Goal: Information Seeking & Learning: Learn about a topic

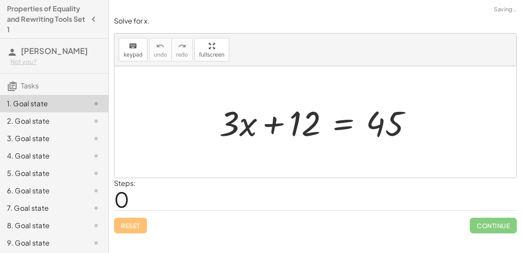
click at [269, 124] on div at bounding box center [319, 122] width 208 height 45
click at [347, 120] on div at bounding box center [319, 122] width 208 height 45
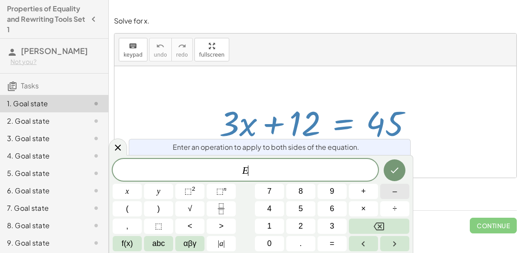
click at [399, 195] on button "–" at bounding box center [394, 191] width 29 height 15
click at [277, 225] on button "1" at bounding box center [269, 225] width 29 height 15
click at [301, 226] on span "2" at bounding box center [300, 226] width 4 height 12
click at [398, 168] on icon "Done" at bounding box center [395, 170] width 8 height 6
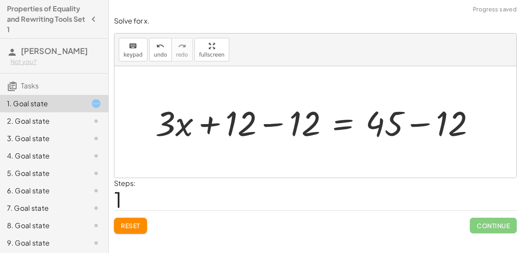
click at [277, 125] on div at bounding box center [319, 122] width 336 height 45
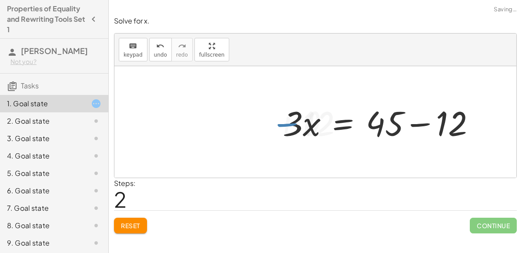
click at [419, 122] on div at bounding box center [382, 122] width 208 height 45
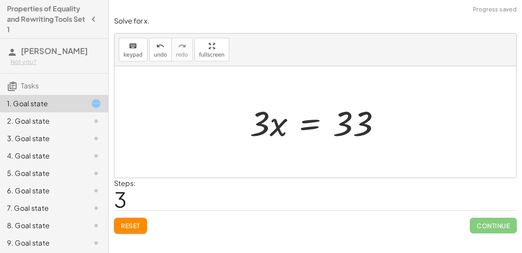
click at [307, 127] on div at bounding box center [318, 122] width 147 height 45
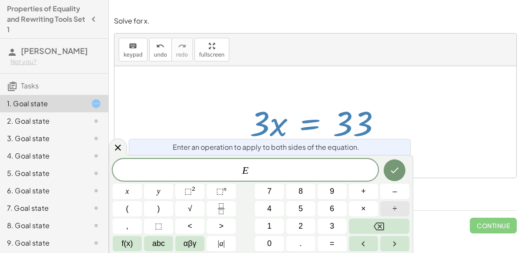
click at [394, 209] on span "÷" at bounding box center [395, 209] width 4 height 12
click at [344, 225] on button "3" at bounding box center [331, 225] width 29 height 15
click at [394, 160] on button "Done" at bounding box center [395, 170] width 22 height 22
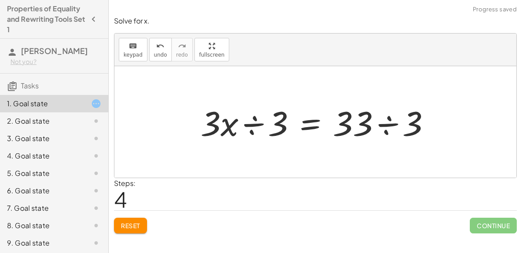
click at [247, 126] on div at bounding box center [318, 122] width 245 height 45
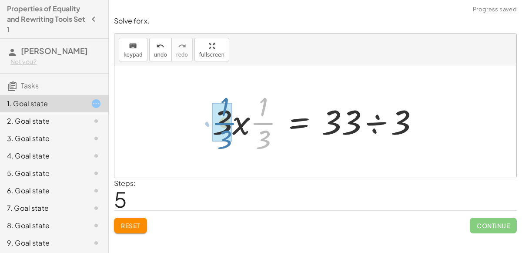
drag, startPoint x: 270, startPoint y: 124, endPoint x: 231, endPoint y: 124, distance: 38.3
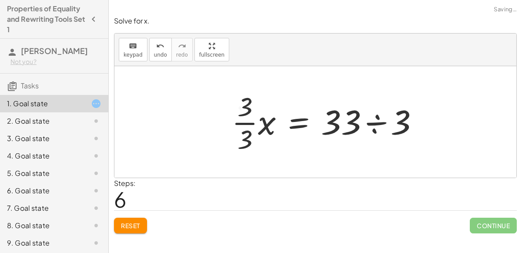
click at [238, 124] on div at bounding box center [328, 121] width 202 height 67
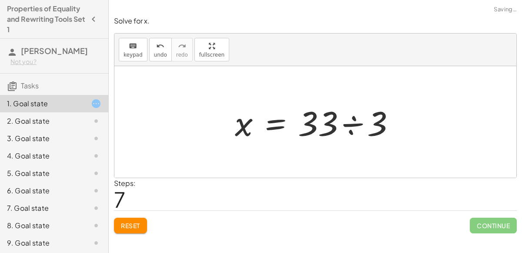
click at [350, 129] on div at bounding box center [318, 122] width 176 height 45
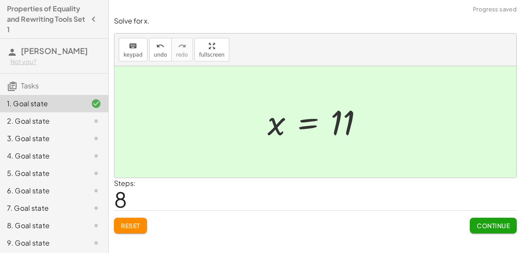
click at [486, 224] on span "Continue" at bounding box center [493, 225] width 33 height 8
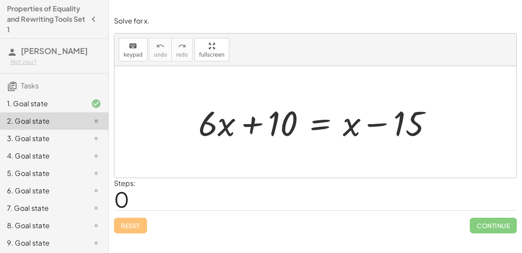
click at [325, 123] on div at bounding box center [318, 122] width 249 height 45
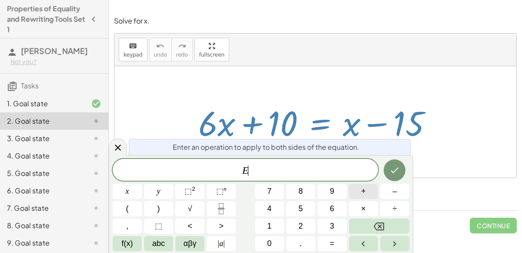
click at [365, 192] on span "+" at bounding box center [363, 191] width 5 height 12
click at [274, 229] on button "1" at bounding box center [269, 225] width 29 height 15
click at [306, 208] on button "5" at bounding box center [300, 208] width 29 height 15
click at [390, 172] on icon "Done" at bounding box center [394, 170] width 10 height 10
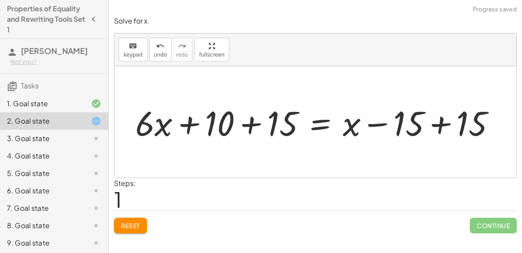
click at [445, 122] on div at bounding box center [319, 122] width 376 height 45
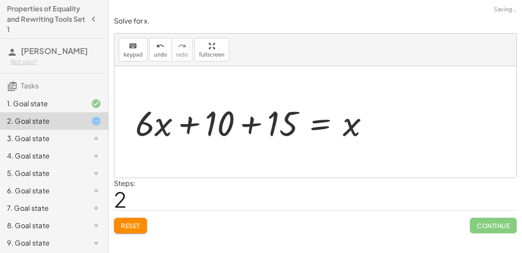
click at [249, 122] on div at bounding box center [255, 122] width 249 height 45
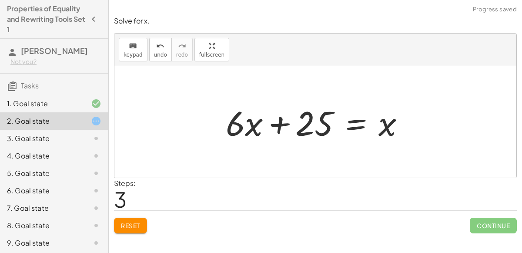
click at [354, 121] on div at bounding box center [318, 122] width 194 height 45
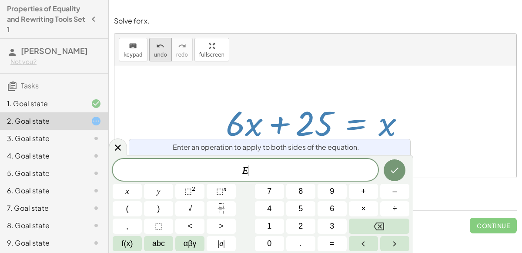
click at [160, 52] on span "undo" at bounding box center [160, 55] width 13 height 6
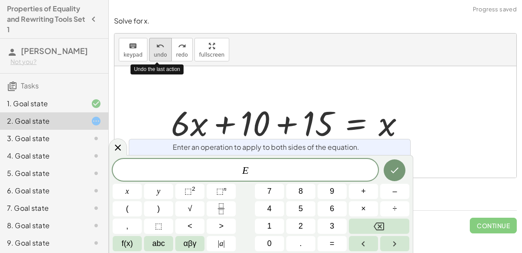
click at [160, 52] on span "undo" at bounding box center [160, 55] width 13 height 6
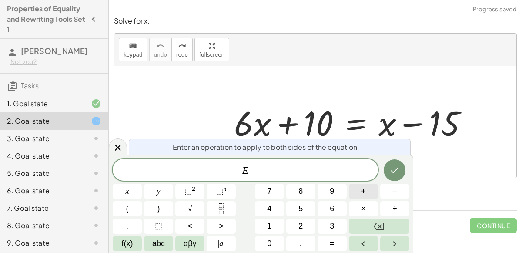
click at [365, 190] on span "+" at bounding box center [363, 191] width 5 height 12
click at [276, 220] on button "1" at bounding box center [269, 225] width 29 height 15
click at [272, 244] on button "0" at bounding box center [269, 243] width 29 height 15
click at [391, 168] on icon "Done" at bounding box center [394, 170] width 10 height 10
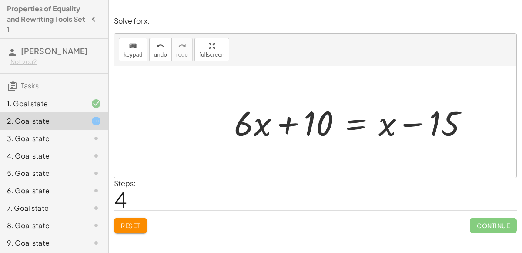
click at [348, 123] on div at bounding box center [318, 122] width 194 height 45
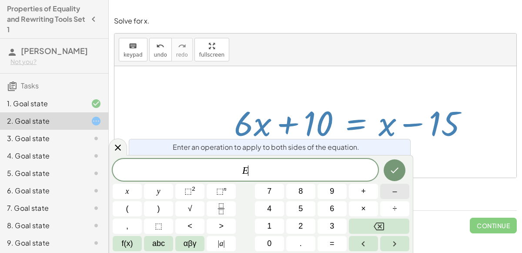
click at [390, 191] on button "–" at bounding box center [394, 191] width 29 height 15
click at [279, 227] on button "1" at bounding box center [269, 225] width 29 height 15
click at [279, 242] on button "0" at bounding box center [269, 243] width 29 height 15
click at [400, 164] on button "Done" at bounding box center [395, 170] width 22 height 22
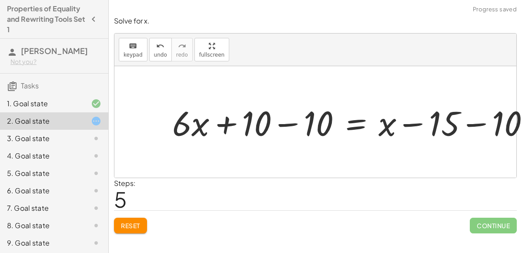
click at [283, 125] on div at bounding box center [318, 122] width 194 height 45
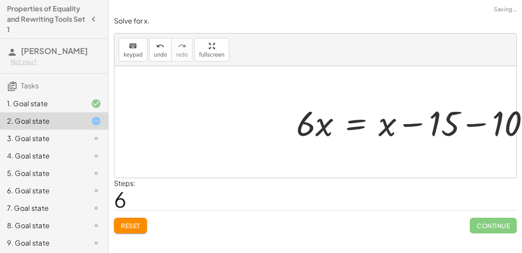
click at [464, 120] on div at bounding box center [315, 121] width 402 height 111
click at [468, 123] on div at bounding box center [315, 121] width 402 height 111
click at [472, 126] on div at bounding box center [315, 121] width 402 height 111
drag, startPoint x: 471, startPoint y: 124, endPoint x: 425, endPoint y: 119, distance: 45.9
click at [425, 119] on div at bounding box center [315, 121] width 402 height 111
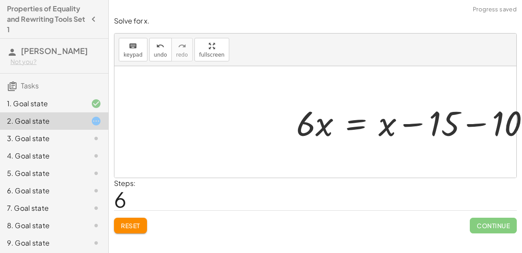
click at [412, 124] on div at bounding box center [318, 122] width 194 height 45
click at [479, 120] on div at bounding box center [315, 121] width 402 height 111
click at [481, 123] on div at bounding box center [315, 121] width 402 height 111
click at [501, 125] on div at bounding box center [315, 121] width 402 height 111
drag, startPoint x: 501, startPoint y: 125, endPoint x: 458, endPoint y: 120, distance: 43.3
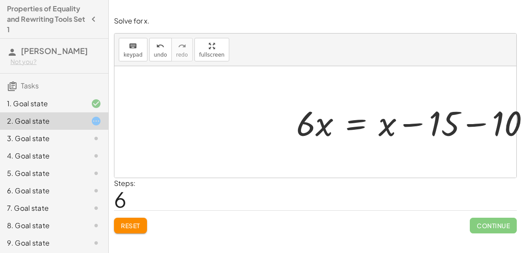
click at [458, 120] on div at bounding box center [315, 121] width 402 height 111
drag, startPoint x: 321, startPoint y: 122, endPoint x: 271, endPoint y: 122, distance: 49.1
click at [271, 122] on div at bounding box center [318, 122] width 194 height 45
drag, startPoint x: 307, startPoint y: 122, endPoint x: 332, endPoint y: 120, distance: 25.3
click at [332, 120] on div at bounding box center [318, 122] width 194 height 45
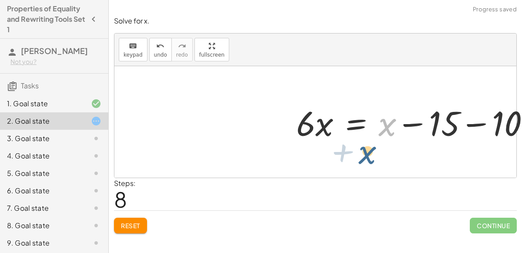
drag, startPoint x: 384, startPoint y: 128, endPoint x: 366, endPoint y: 152, distance: 29.6
click at [413, 125] on div at bounding box center [318, 122] width 194 height 45
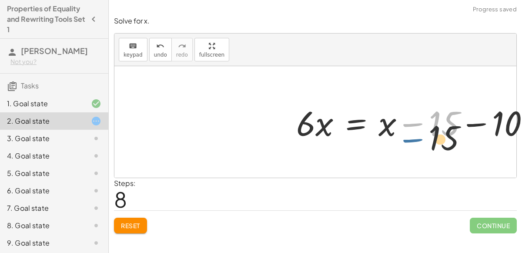
drag, startPoint x: 413, startPoint y: 125, endPoint x: 411, endPoint y: 140, distance: 15.8
click at [411, 140] on div at bounding box center [318, 122] width 194 height 45
click at [468, 126] on div at bounding box center [315, 121] width 402 height 111
drag, startPoint x: 470, startPoint y: 126, endPoint x: 466, endPoint y: 134, distance: 8.6
click at [466, 134] on div at bounding box center [315, 121] width 402 height 111
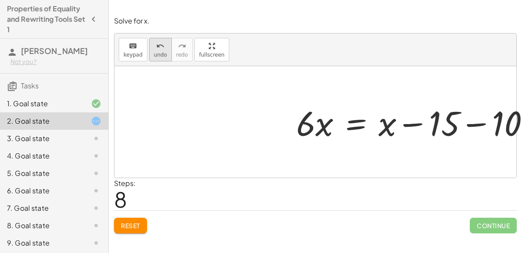
click at [158, 46] on icon "undo" at bounding box center [160, 46] width 8 height 10
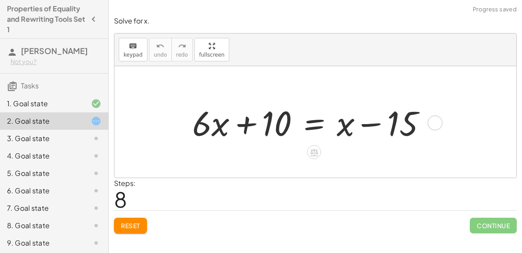
click at [319, 122] on div at bounding box center [312, 122] width 249 height 45
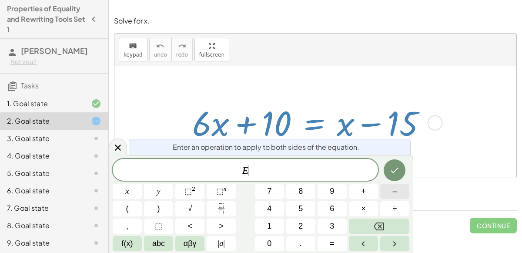
click at [394, 194] on span "–" at bounding box center [394, 191] width 4 height 12
click at [281, 221] on button "1" at bounding box center [269, 225] width 29 height 15
click at [277, 238] on button "0" at bounding box center [269, 243] width 29 height 15
click at [391, 168] on icon "Done" at bounding box center [394, 170] width 10 height 10
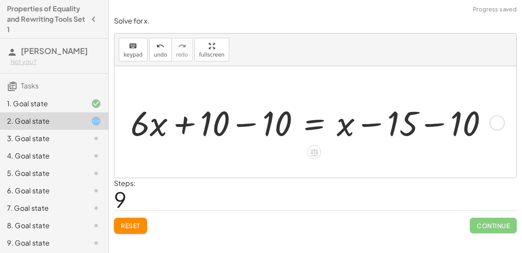
click at [438, 125] on div at bounding box center [312, 122] width 373 height 45
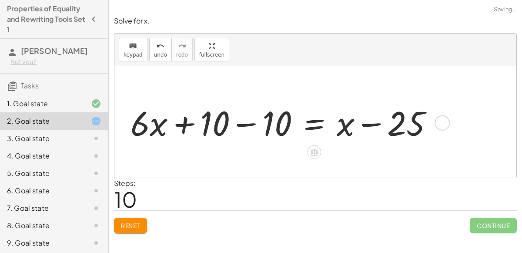
click at [250, 121] on div at bounding box center [285, 122] width 318 height 45
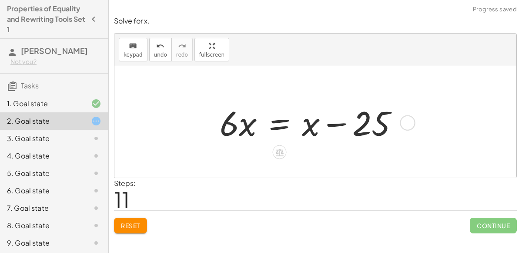
click at [281, 120] on div at bounding box center [312, 122] width 194 height 45
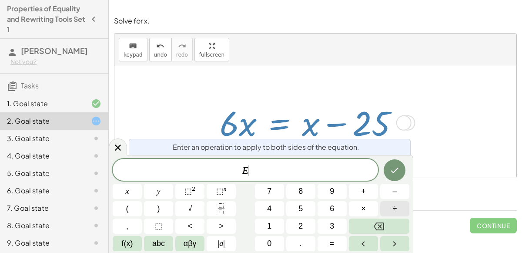
click at [391, 210] on button "÷" at bounding box center [394, 208] width 29 height 15
click at [337, 210] on button "6" at bounding box center [331, 208] width 29 height 15
click at [396, 170] on icon "Done" at bounding box center [394, 170] width 10 height 10
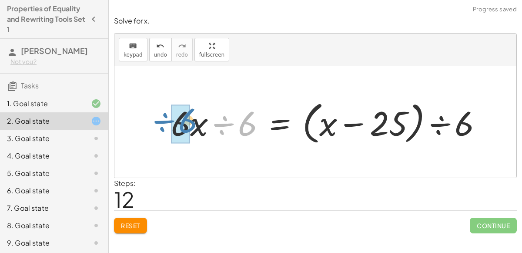
drag, startPoint x: 233, startPoint y: 124, endPoint x: 173, endPoint y: 120, distance: 60.1
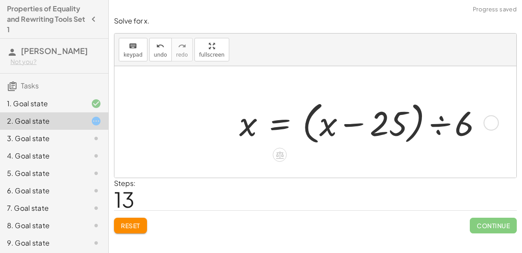
click at [357, 126] on div at bounding box center [364, 122] width 258 height 50
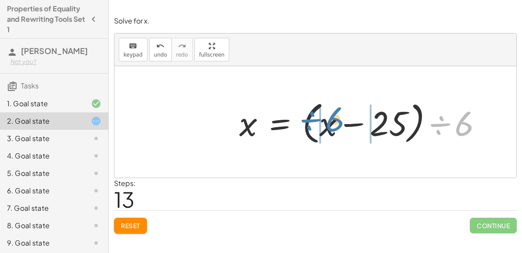
drag, startPoint x: 445, startPoint y: 125, endPoint x: 318, endPoint y: 121, distance: 127.5
click at [318, 121] on div at bounding box center [364, 122] width 258 height 50
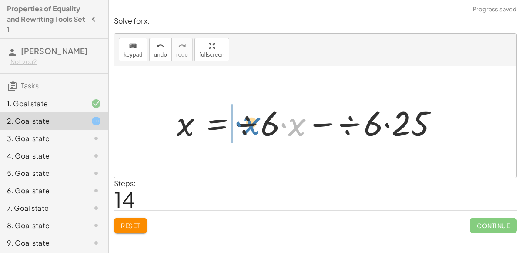
drag, startPoint x: 287, startPoint y: 125, endPoint x: 240, endPoint y: 124, distance: 47.0
click at [240, 124] on div at bounding box center [312, 122] width 281 height 45
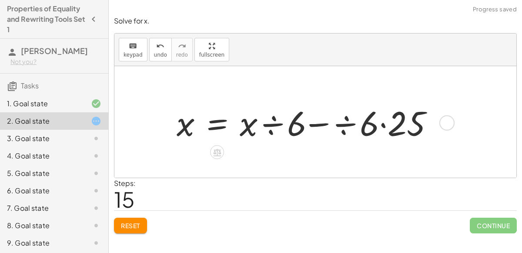
click at [267, 124] on div at bounding box center [310, 122] width 277 height 45
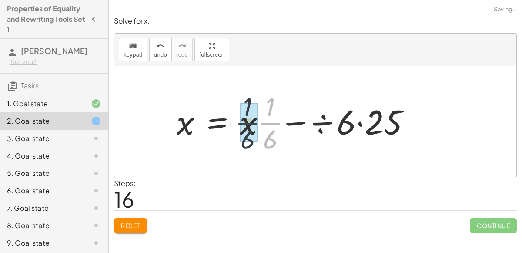
drag, startPoint x: 267, startPoint y: 124, endPoint x: 245, endPoint y: 124, distance: 21.7
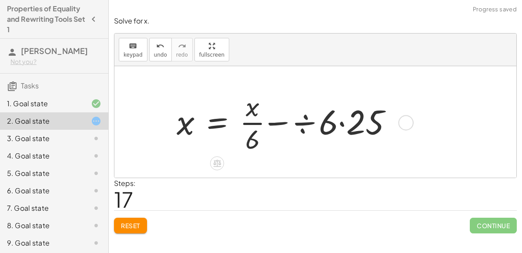
click at [253, 123] on div at bounding box center [290, 121] width 236 height 67
click at [308, 123] on div at bounding box center [290, 121] width 236 height 67
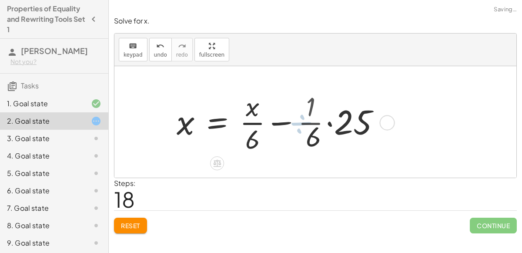
click at [330, 123] on div at bounding box center [280, 121] width 217 height 67
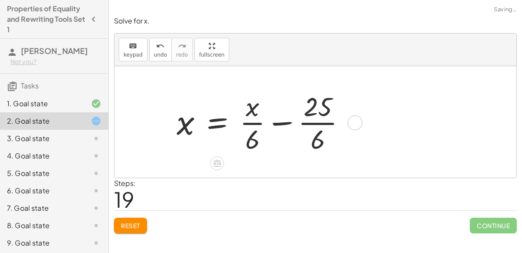
click at [325, 121] on div at bounding box center [264, 121] width 185 height 67
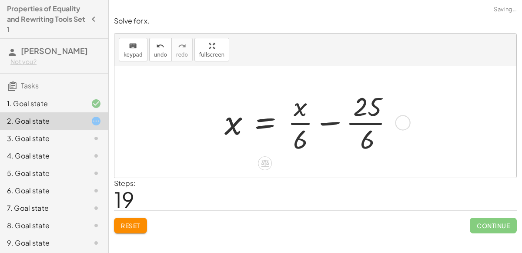
click at [359, 123] on div at bounding box center [312, 121] width 185 height 67
click at [369, 139] on div at bounding box center [312, 121] width 185 height 67
click at [156, 47] on icon "undo" at bounding box center [160, 46] width 8 height 10
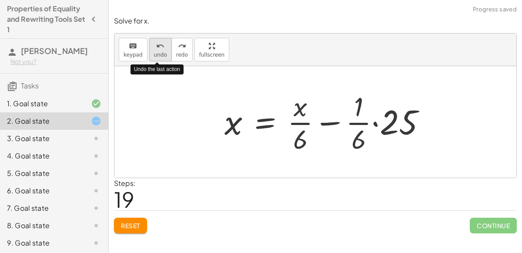
click at [156, 47] on icon "undo" at bounding box center [160, 46] width 8 height 10
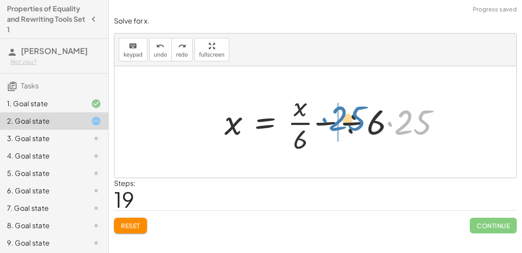
drag, startPoint x: 401, startPoint y: 124, endPoint x: 336, endPoint y: 121, distance: 65.3
click at [336, 121] on div at bounding box center [338, 121] width 236 height 67
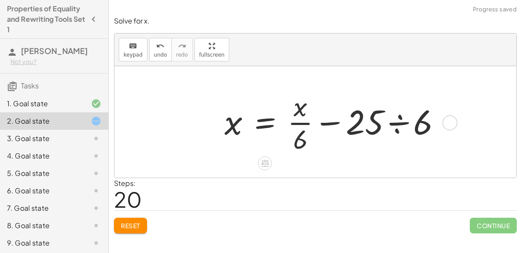
click at [397, 121] on div at bounding box center [336, 121] width 232 height 67
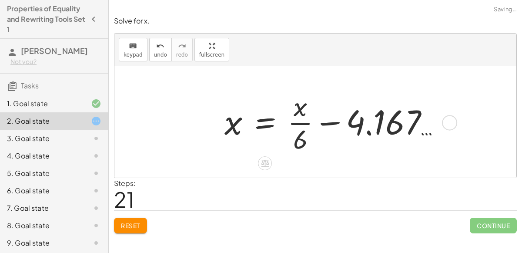
click at [374, 126] on div at bounding box center [336, 121] width 232 height 67
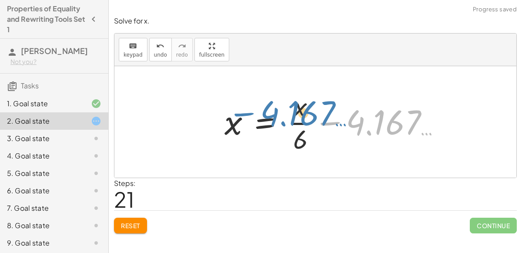
drag, startPoint x: 374, startPoint y: 126, endPoint x: 287, endPoint y: 112, distance: 88.1
click at [287, 112] on div at bounding box center [336, 121] width 232 height 67
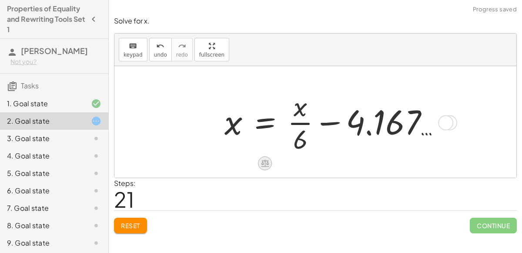
click at [267, 165] on icon at bounding box center [265, 162] width 9 height 9
click at [267, 165] on div "×" at bounding box center [265, 163] width 14 height 14
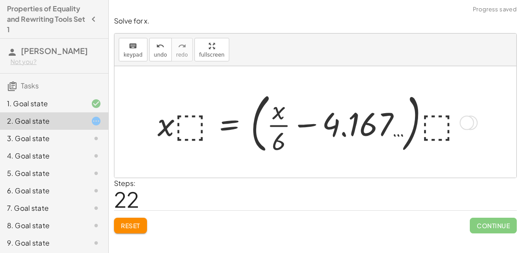
click at [186, 127] on div at bounding box center [313, 121] width 321 height 69
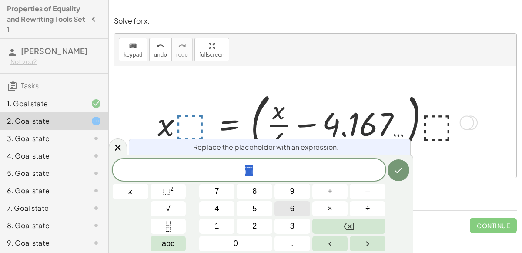
click at [289, 210] on button "6" at bounding box center [292, 208] width 36 height 15
click at [396, 174] on icon "Done" at bounding box center [398, 170] width 10 height 10
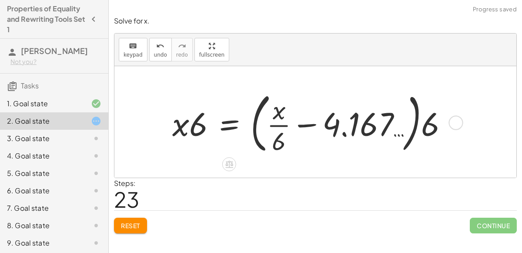
click at [202, 125] on div at bounding box center [313, 121] width 291 height 69
click at [284, 121] on div at bounding box center [313, 121] width 291 height 69
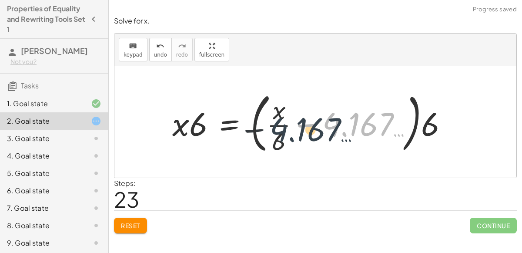
drag, startPoint x: 337, startPoint y: 124, endPoint x: 280, endPoint y: 129, distance: 57.2
click at [280, 129] on div at bounding box center [313, 121] width 291 height 69
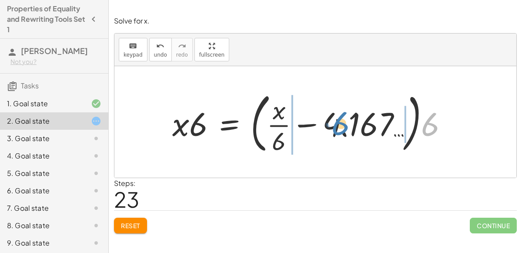
drag, startPoint x: 428, startPoint y: 120, endPoint x: 339, endPoint y: 118, distance: 89.6
click at [339, 118] on div at bounding box center [313, 121] width 291 height 69
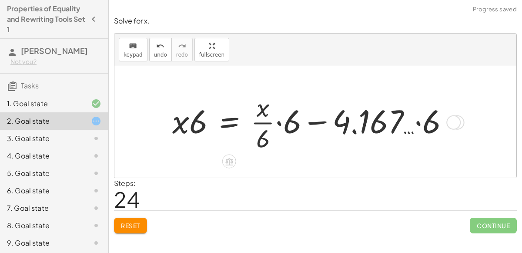
click at [292, 121] on div at bounding box center [314, 122] width 292 height 64
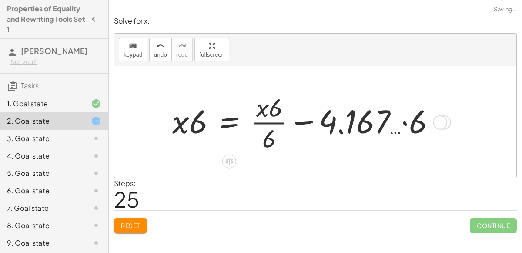
click at [273, 117] on div at bounding box center [307, 122] width 279 height 64
drag, startPoint x: 264, startPoint y: 111, endPoint x: 288, endPoint y: 112, distance: 24.0
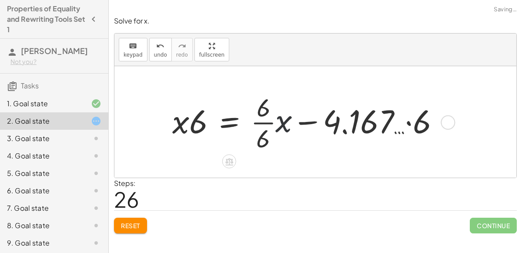
click at [272, 123] on div at bounding box center [309, 122] width 283 height 64
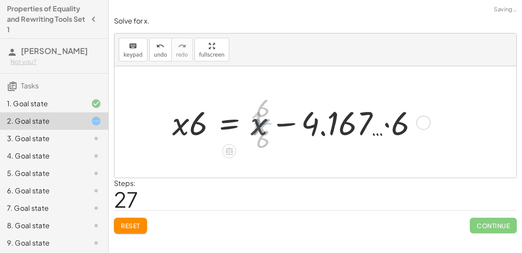
click at [261, 126] on div at bounding box center [297, 121] width 259 height 43
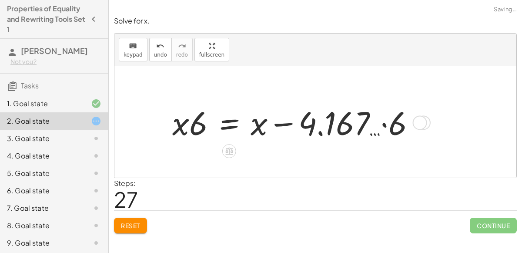
click at [287, 121] on div at bounding box center [297, 121] width 259 height 43
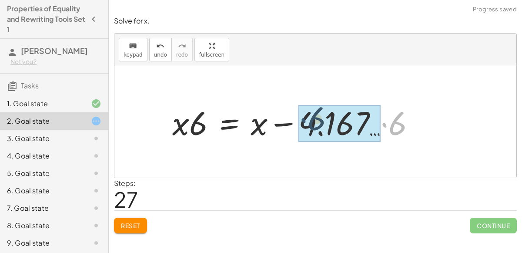
drag, startPoint x: 385, startPoint y: 123, endPoint x: 302, endPoint y: 118, distance: 82.8
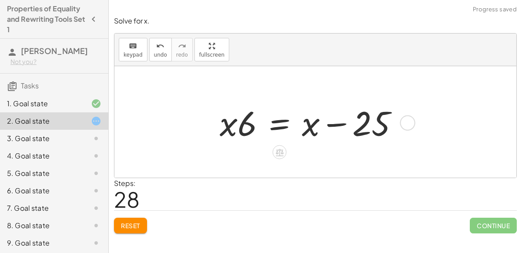
click at [338, 126] on div at bounding box center [312, 122] width 194 height 45
click at [274, 146] on div at bounding box center [280, 152] width 14 height 14
click at [250, 154] on div "+" at bounding box center [245, 152] width 14 height 14
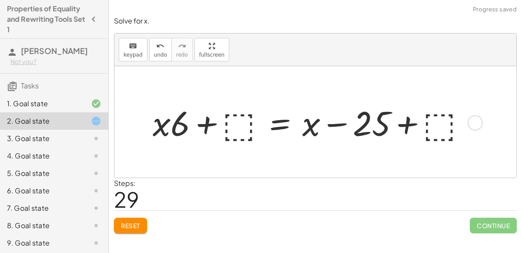
click at [424, 125] on div at bounding box center [312, 122] width 329 height 45
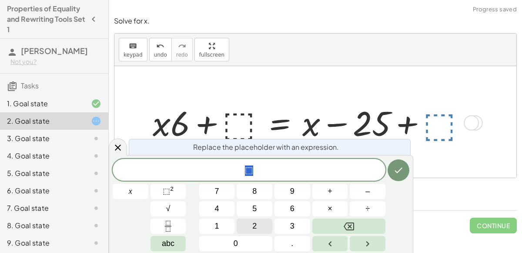
click at [258, 219] on button "2" at bounding box center [255, 225] width 36 height 15
click at [260, 210] on button "5" at bounding box center [255, 208] width 36 height 15
click at [400, 170] on icon "Done" at bounding box center [399, 170] width 8 height 6
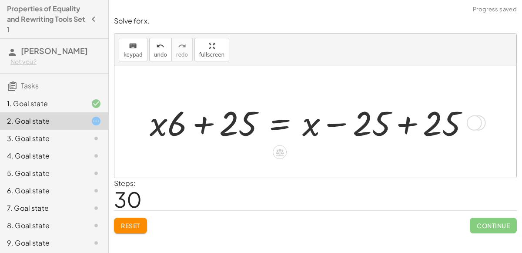
click at [200, 129] on div at bounding box center [312, 122] width 335 height 45
click at [409, 123] on div at bounding box center [312, 122] width 335 height 45
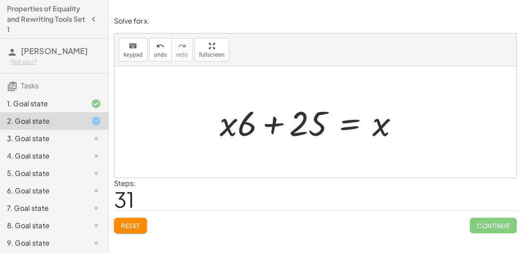
click at [140, 218] on button "Reset" at bounding box center [130, 225] width 33 height 16
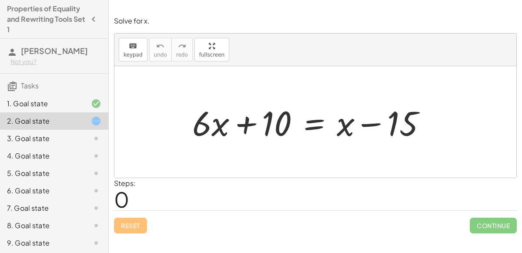
click at [140, 218] on div "Reset Continue" at bounding box center [315, 221] width 403 height 23
click at [309, 129] on div at bounding box center [312, 122] width 249 height 45
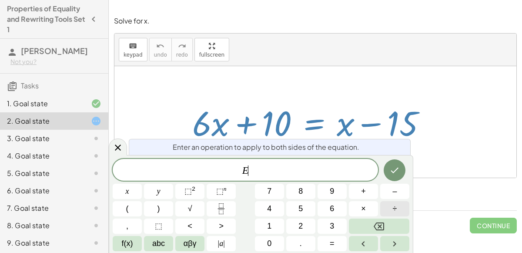
click at [391, 207] on button "÷" at bounding box center [394, 208] width 29 height 15
click at [326, 207] on button "6" at bounding box center [331, 208] width 29 height 15
click at [127, 193] on span "x" at bounding box center [127, 191] width 3 height 12
click at [394, 168] on icon "Done" at bounding box center [394, 170] width 10 height 10
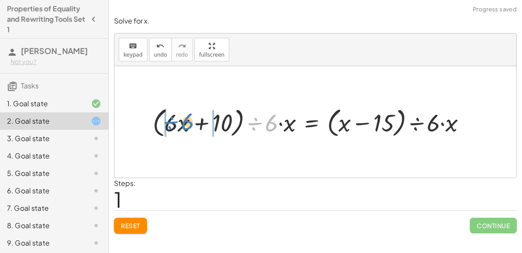
drag, startPoint x: 257, startPoint y: 120, endPoint x: 174, endPoint y: 119, distance: 83.5
click at [174, 119] on div at bounding box center [312, 122] width 329 height 36
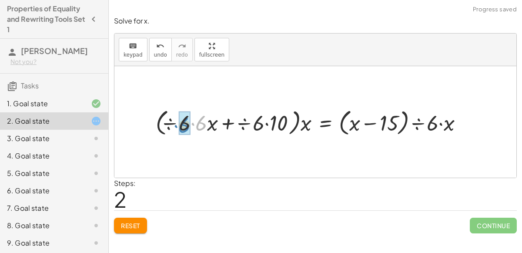
drag, startPoint x: 192, startPoint y: 121, endPoint x: 175, endPoint y: 123, distance: 17.5
click at [175, 123] on div at bounding box center [312, 122] width 323 height 32
click at [249, 122] on div at bounding box center [334, 122] width 279 height 32
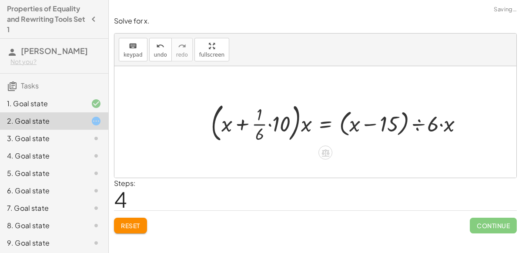
click at [265, 122] on div at bounding box center [340, 122] width 267 height 46
click at [268, 124] on div at bounding box center [340, 122] width 267 height 46
click at [265, 124] on div at bounding box center [340, 122] width 267 height 46
click at [156, 47] on icon "undo" at bounding box center [160, 46] width 8 height 10
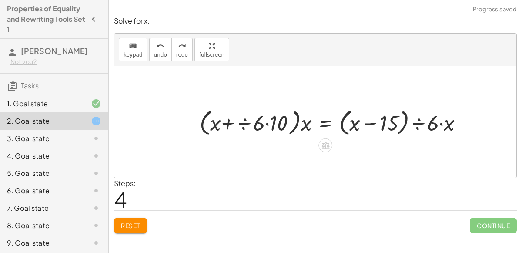
click at [244, 124] on div at bounding box center [334, 122] width 279 height 32
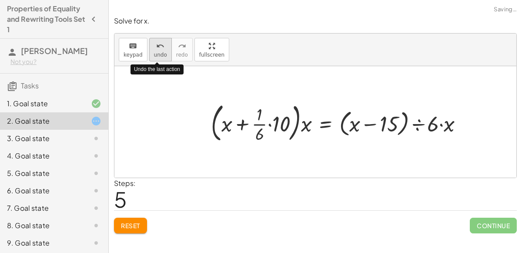
click at [154, 52] on span "undo" at bounding box center [160, 55] width 13 height 6
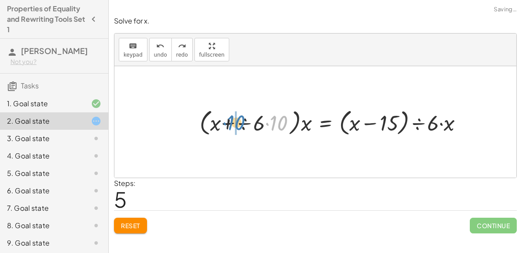
drag, startPoint x: 271, startPoint y: 123, endPoint x: 230, endPoint y: 122, distance: 40.9
click at [230, 122] on div at bounding box center [334, 122] width 279 height 32
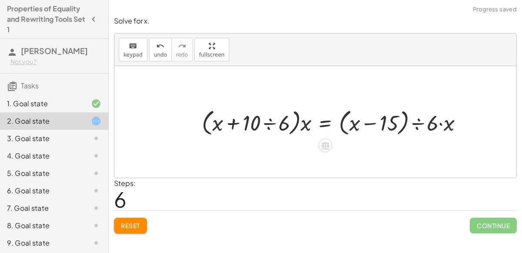
click at [268, 122] on div at bounding box center [335, 122] width 277 height 32
click at [268, 122] on div at bounding box center [332, 122] width 281 height 32
click at [307, 126] on div at bounding box center [332, 122] width 281 height 32
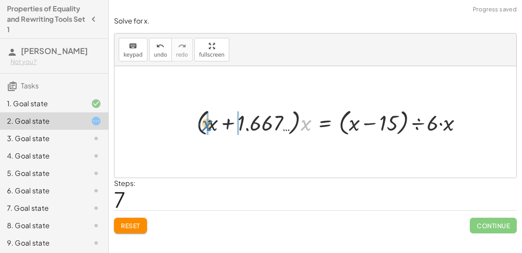
drag, startPoint x: 307, startPoint y: 126, endPoint x: 210, endPoint y: 127, distance: 97.0
click at [210, 127] on div at bounding box center [332, 122] width 281 height 32
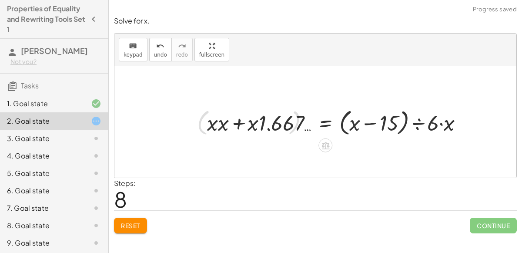
click at [222, 124] on div at bounding box center [338, 122] width 271 height 32
click at [247, 122] on div at bounding box center [339, 122] width 267 height 32
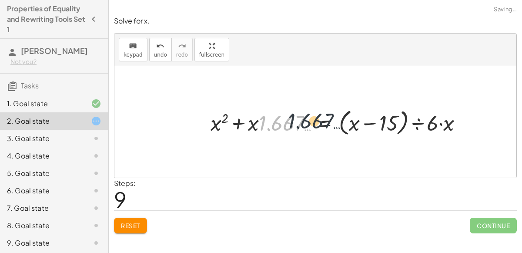
drag, startPoint x: 260, startPoint y: 122, endPoint x: 297, endPoint y: 120, distance: 37.9
click at [297, 120] on div at bounding box center [339, 122] width 267 height 32
click at [252, 123] on div at bounding box center [339, 122] width 267 height 32
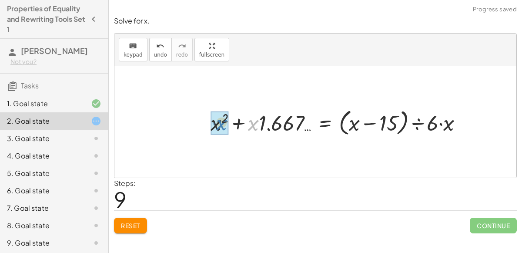
drag, startPoint x: 252, startPoint y: 123, endPoint x: 217, endPoint y: 121, distance: 34.4
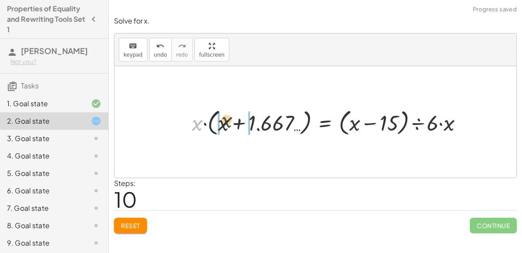
drag, startPoint x: 196, startPoint y: 123, endPoint x: 225, endPoint y: 120, distance: 29.7
click at [225, 120] on div at bounding box center [330, 122] width 287 height 32
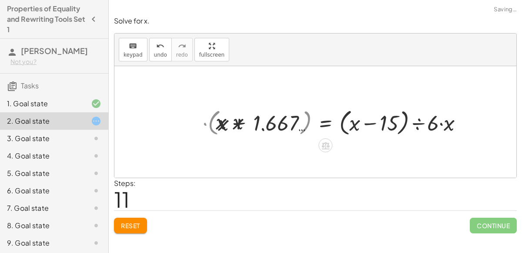
click at [225, 120] on div at bounding box center [338, 122] width 271 height 32
click at [225, 120] on div at bounding box center [339, 122] width 267 height 32
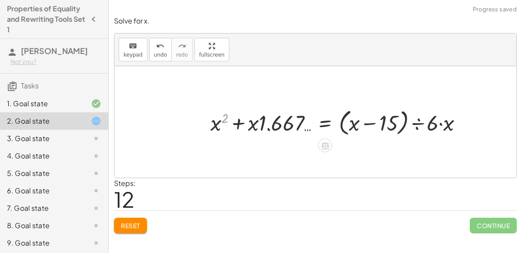
click at [252, 124] on div at bounding box center [339, 122] width 267 height 32
click at [342, 125] on div at bounding box center [339, 122] width 267 height 32
drag, startPoint x: 432, startPoint y: 123, endPoint x: 385, endPoint y: 120, distance: 46.6
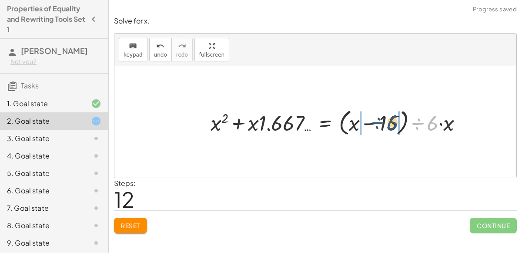
click at [385, 120] on div at bounding box center [339, 122] width 267 height 32
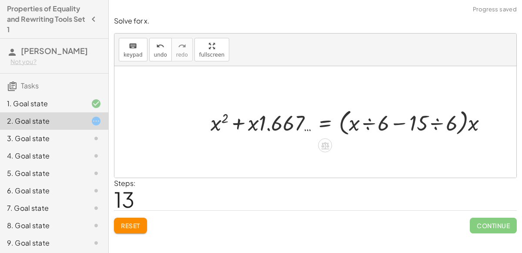
click at [384, 123] on div at bounding box center [352, 122] width 292 height 32
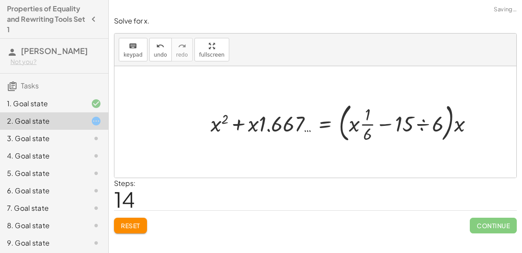
click at [134, 223] on span "Reset" at bounding box center [130, 225] width 19 height 8
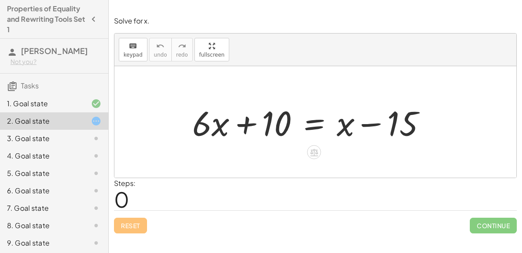
click at [311, 127] on div at bounding box center [312, 122] width 249 height 45
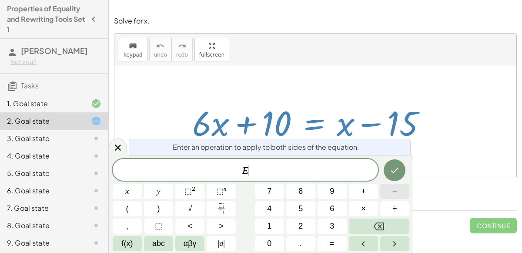
click at [393, 196] on span "–" at bounding box center [394, 191] width 4 height 12
click at [275, 230] on button "1" at bounding box center [269, 225] width 29 height 15
click at [274, 238] on button "0" at bounding box center [269, 243] width 29 height 15
click at [390, 168] on icon "Done" at bounding box center [394, 170] width 10 height 10
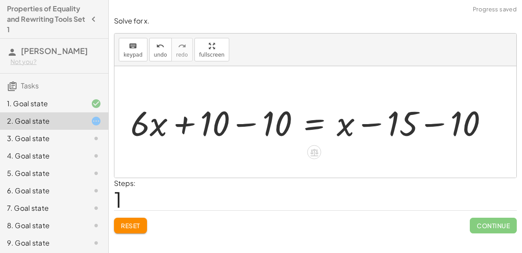
click at [247, 124] on div at bounding box center [312, 122] width 373 height 45
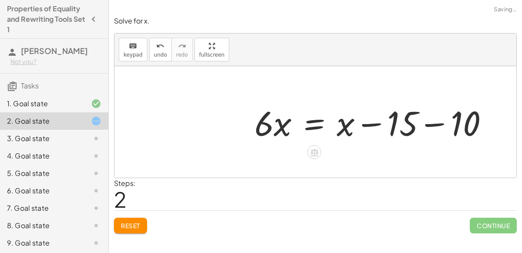
click at [426, 121] on div at bounding box center [374, 122] width 249 height 45
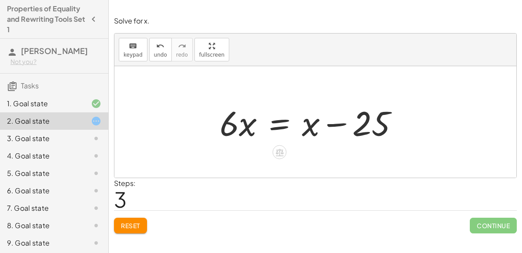
click at [286, 123] on div at bounding box center [312, 122] width 194 height 45
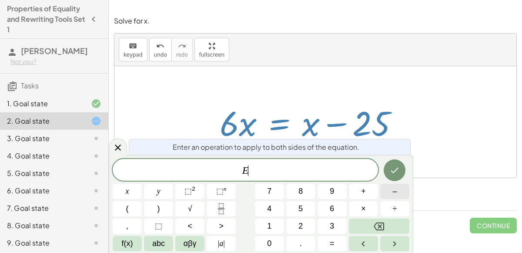
click at [393, 193] on span "–" at bounding box center [394, 191] width 4 height 12
click at [136, 192] on button "x" at bounding box center [127, 191] width 29 height 15
click at [401, 167] on button "Done" at bounding box center [395, 170] width 22 height 22
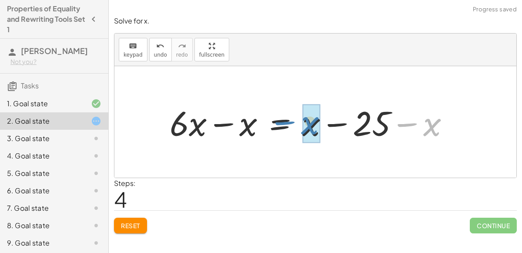
drag, startPoint x: 409, startPoint y: 124, endPoint x: 287, endPoint y: 122, distance: 121.4
click at [287, 122] on div at bounding box center [312, 122] width 295 height 45
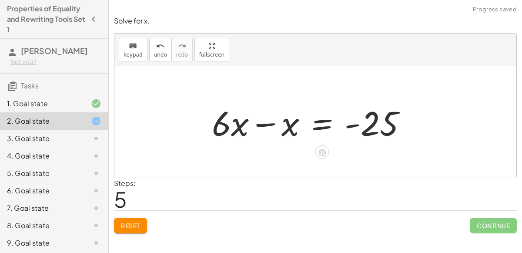
click at [264, 120] on div at bounding box center [312, 122] width 210 height 45
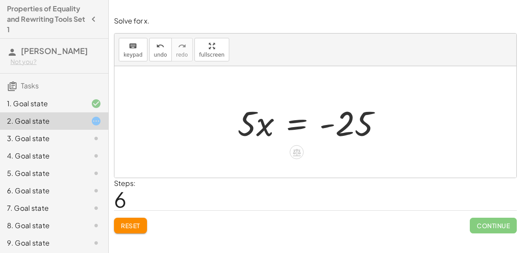
click at [301, 125] on div at bounding box center [313, 122] width 160 height 45
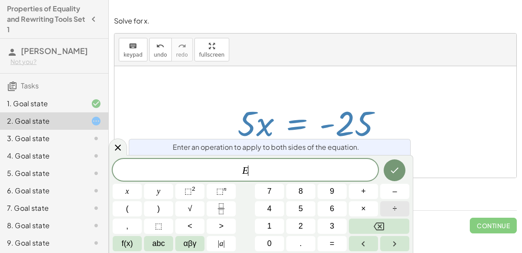
click at [394, 207] on span "÷" at bounding box center [395, 209] width 4 height 12
click at [301, 210] on span "5" at bounding box center [300, 209] width 4 height 12
click at [394, 168] on icon "Done" at bounding box center [394, 170] width 10 height 10
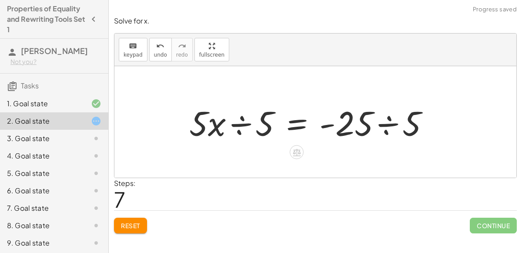
click at [390, 126] on div at bounding box center [313, 122] width 256 height 45
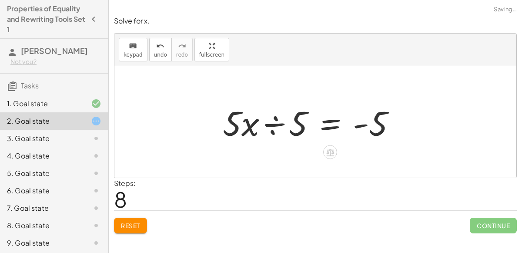
click at [275, 122] on div at bounding box center [312, 122] width 189 height 45
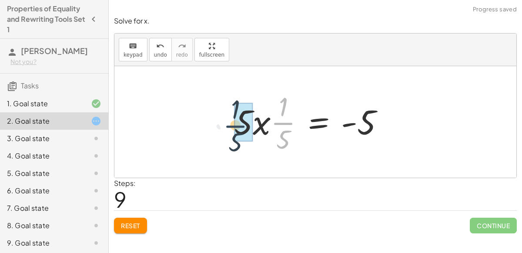
drag, startPoint x: 288, startPoint y: 122, endPoint x: 240, endPoint y: 126, distance: 48.0
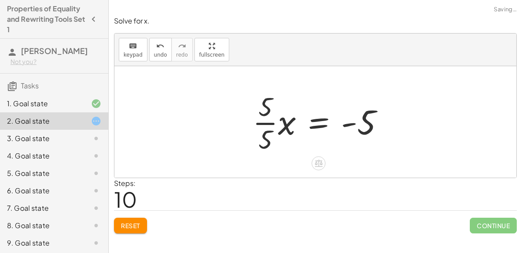
click at [259, 123] on div at bounding box center [321, 121] width 147 height 67
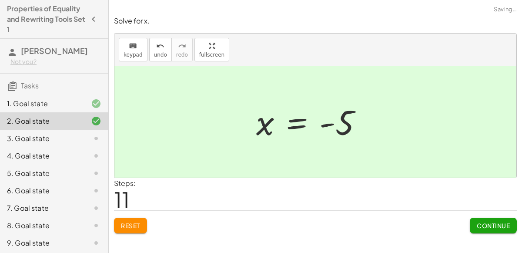
click at [480, 225] on span "Continue" at bounding box center [493, 225] width 33 height 8
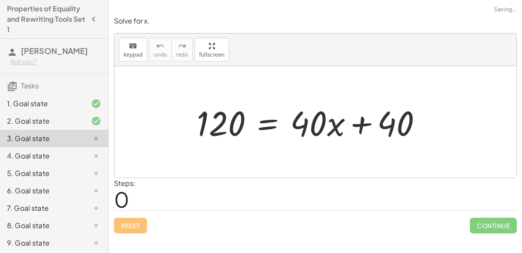
click at [359, 120] on div at bounding box center [312, 122] width 241 height 45
click at [267, 125] on div at bounding box center [312, 122] width 241 height 45
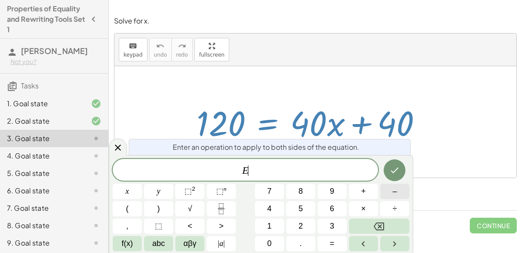
click at [397, 196] on button "–" at bounding box center [394, 191] width 29 height 15
click at [273, 215] on button "4" at bounding box center [269, 208] width 29 height 15
click at [273, 239] on button "0" at bounding box center [269, 243] width 29 height 15
click at [395, 164] on button "Done" at bounding box center [395, 170] width 22 height 22
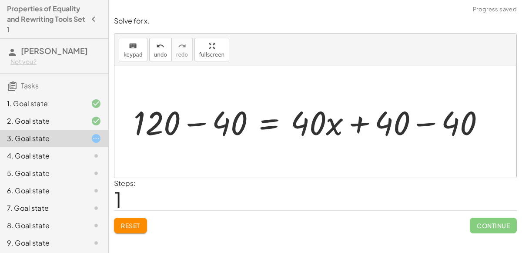
click at [421, 122] on div at bounding box center [308, 122] width 324 height 38
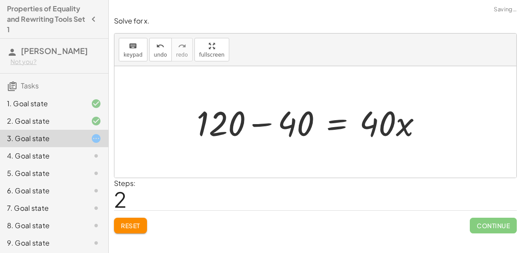
click at [263, 121] on div at bounding box center [312, 122] width 241 height 45
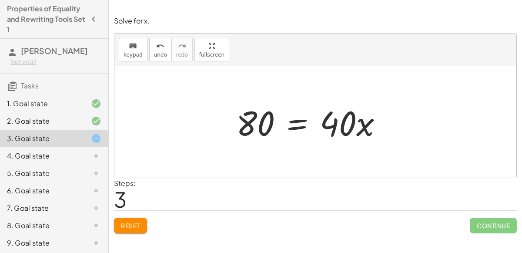
click at [301, 127] on div at bounding box center [313, 122] width 162 height 45
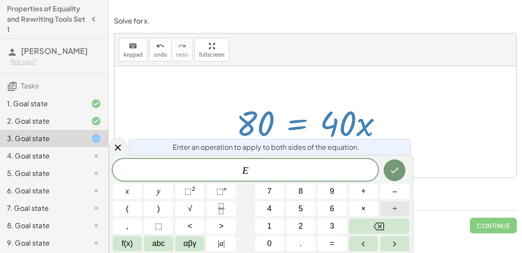
click at [393, 209] on span "÷" at bounding box center [395, 209] width 4 height 12
click at [305, 225] on button "2" at bounding box center [300, 225] width 29 height 15
click at [391, 168] on icon "Done" at bounding box center [394, 170] width 10 height 10
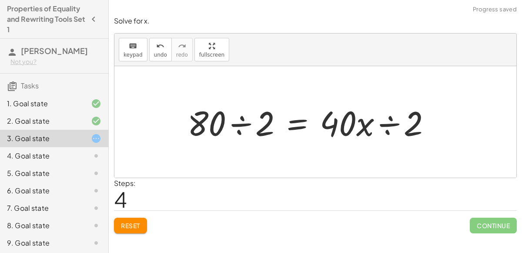
click at [393, 118] on div at bounding box center [312, 122] width 259 height 45
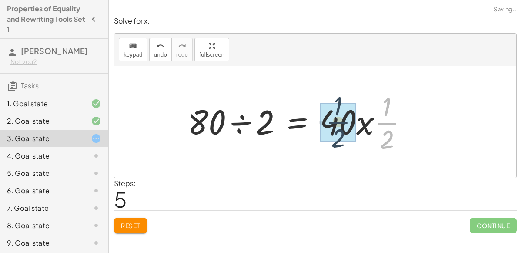
drag, startPoint x: 387, startPoint y: 121, endPoint x: 337, endPoint y: 120, distance: 49.2
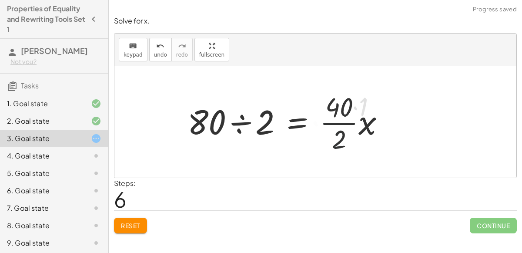
click at [342, 121] on div at bounding box center [289, 121] width 213 height 67
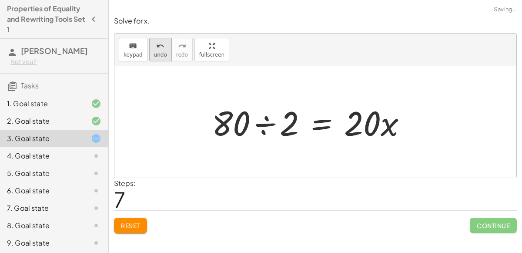
click at [156, 46] on icon "undo" at bounding box center [160, 46] width 8 height 10
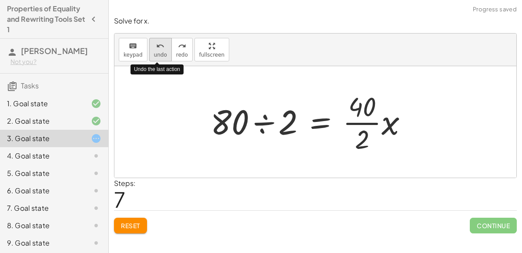
click at [156, 46] on icon "undo" at bounding box center [160, 46] width 8 height 10
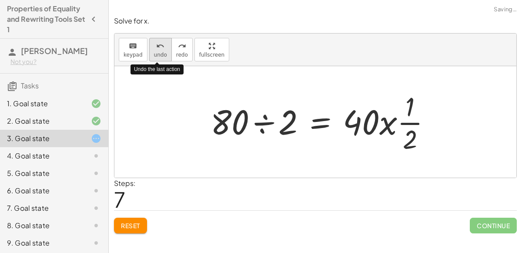
click at [156, 46] on icon "undo" at bounding box center [160, 46] width 8 height 10
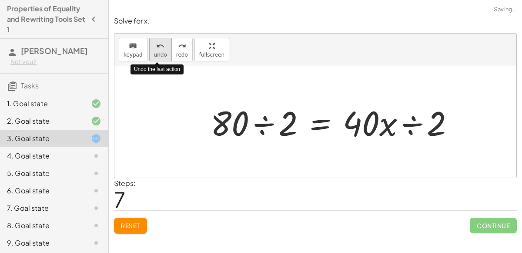
click at [164, 49] on button "undo undo" at bounding box center [160, 49] width 23 height 23
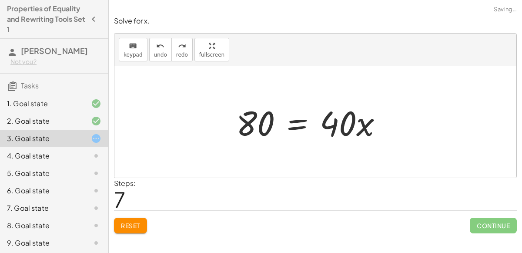
click at [297, 125] on div at bounding box center [313, 122] width 162 height 45
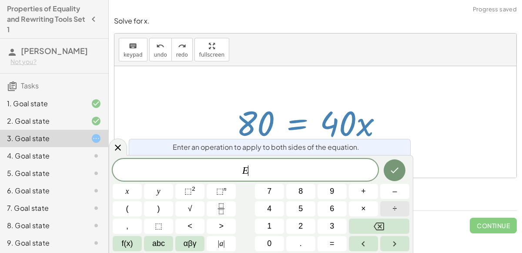
click at [387, 205] on button "÷" at bounding box center [394, 208] width 29 height 15
click at [276, 205] on button "4" at bounding box center [269, 208] width 29 height 15
click at [275, 237] on button "0" at bounding box center [269, 243] width 29 height 15
click at [406, 164] on div at bounding box center [394, 170] width 29 height 23
click at [396, 172] on icon "Done" at bounding box center [394, 170] width 10 height 10
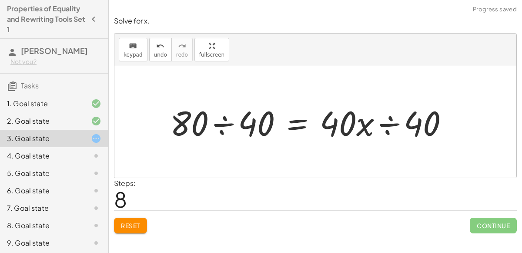
click at [386, 124] on div at bounding box center [313, 122] width 294 height 45
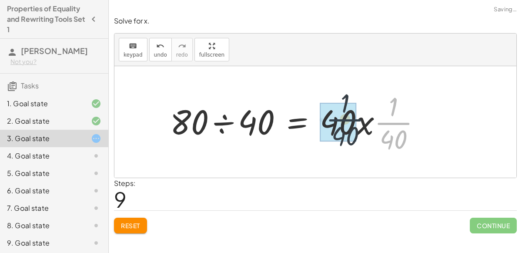
drag, startPoint x: 387, startPoint y: 123, endPoint x: 326, endPoint y: 120, distance: 60.9
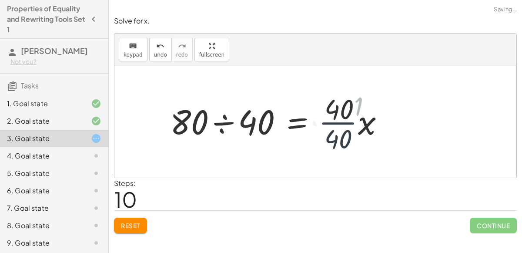
click at [338, 122] on div at bounding box center [281, 121] width 230 height 67
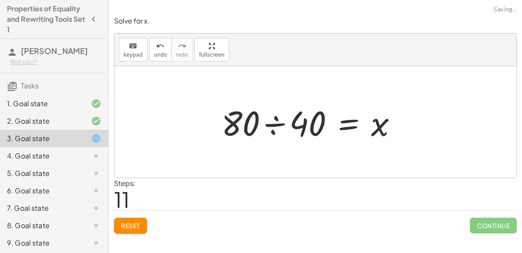
click at [281, 122] on div at bounding box center [312, 122] width 191 height 45
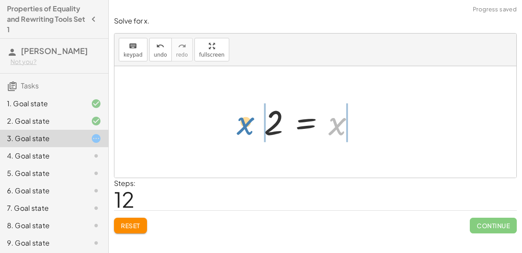
drag, startPoint x: 344, startPoint y: 127, endPoint x: 255, endPoint y: 125, distance: 88.3
click at [255, 125] on div "120 = + · 40 · x + 40 + 120 − 40 = + · 40 · x + 40 − 40 + 120 − 40 = + · 40 · x…" at bounding box center [315, 121] width 129 height 47
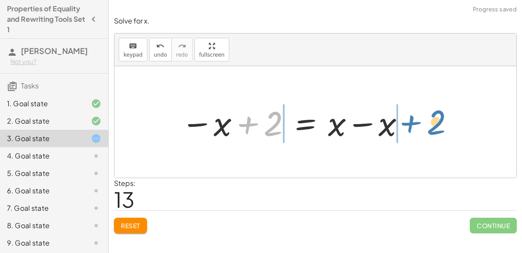
drag, startPoint x: 248, startPoint y: 124, endPoint x: 409, endPoint y: 121, distance: 160.9
click at [409, 121] on div at bounding box center [294, 122] width 234 height 45
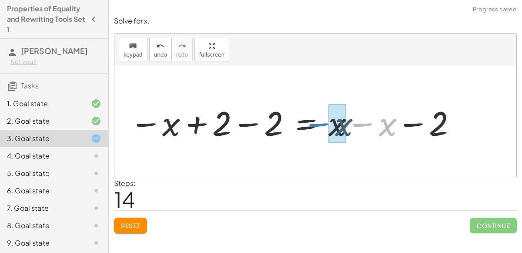
drag, startPoint x: 371, startPoint y: 125, endPoint x: 326, endPoint y: 126, distance: 44.8
click at [326, 126] on div at bounding box center [293, 122] width 337 height 45
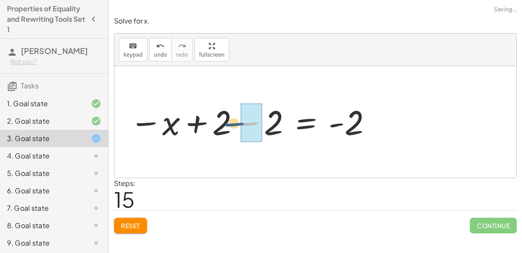
drag, startPoint x: 256, startPoint y: 124, endPoint x: 211, endPoint y: 121, distance: 44.4
click at [211, 121] on div at bounding box center [251, 121] width 252 height 43
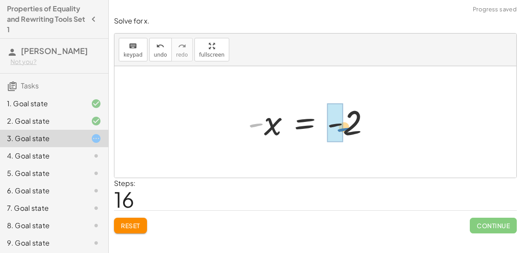
drag, startPoint x: 255, startPoint y: 123, endPoint x: 342, endPoint y: 127, distance: 87.1
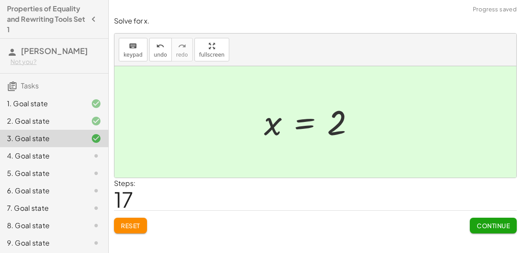
click at [497, 226] on span "Continue" at bounding box center [493, 225] width 33 height 8
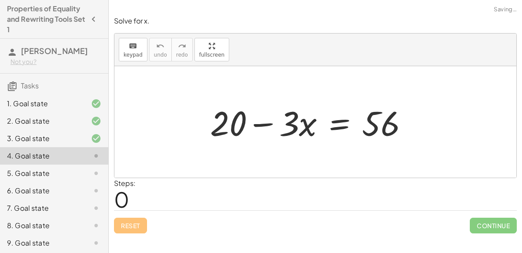
click at [340, 125] on div at bounding box center [313, 122] width 214 height 45
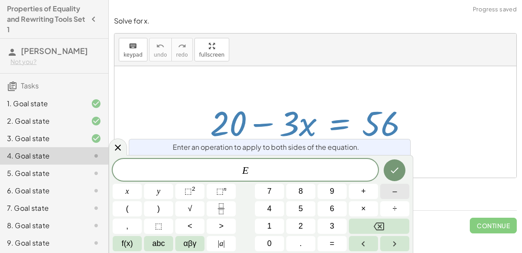
click at [397, 193] on button "–" at bounding box center [394, 191] width 29 height 15
click at [305, 226] on button "2" at bounding box center [300, 225] width 29 height 15
click at [275, 245] on button "0" at bounding box center [269, 243] width 29 height 15
click at [397, 167] on icon "Done" at bounding box center [394, 170] width 10 height 10
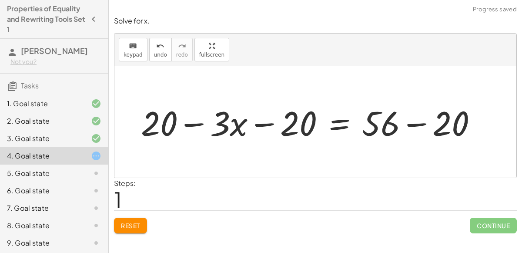
click at [409, 126] on div at bounding box center [313, 122] width 352 height 45
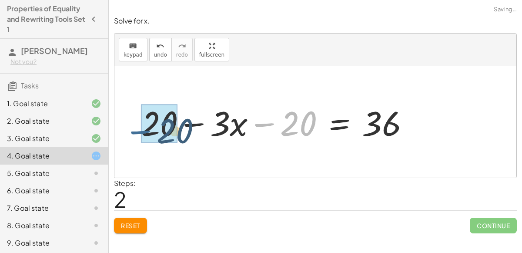
drag, startPoint x: 273, startPoint y: 122, endPoint x: 145, endPoint y: 129, distance: 128.0
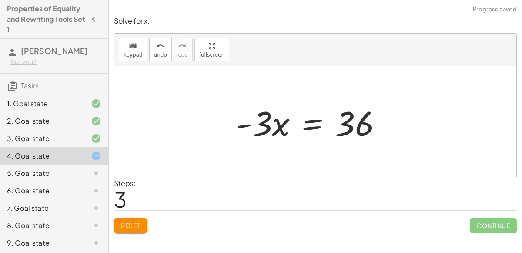
click at [315, 128] on div at bounding box center [313, 122] width 162 height 45
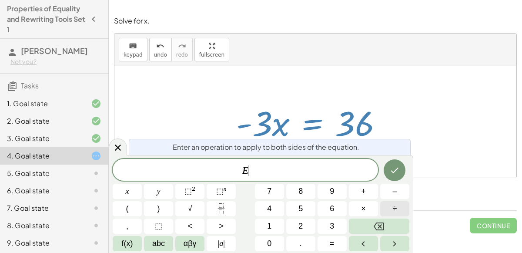
click at [397, 207] on span "÷" at bounding box center [395, 209] width 4 height 12
click at [331, 227] on span "3" at bounding box center [332, 226] width 4 height 12
click at [402, 167] on button "Done" at bounding box center [395, 170] width 22 height 22
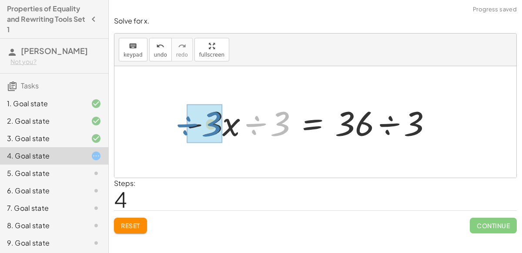
drag, startPoint x: 260, startPoint y: 121, endPoint x: 193, endPoint y: 123, distance: 66.6
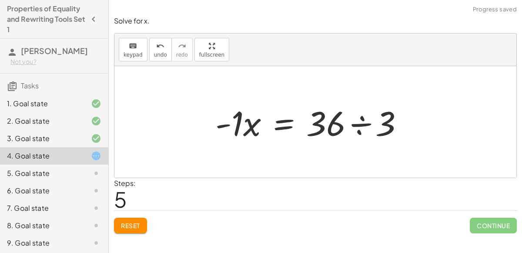
click at [231, 124] on div at bounding box center [313, 122] width 204 height 45
click at [232, 124] on div at bounding box center [319, 122] width 192 height 45
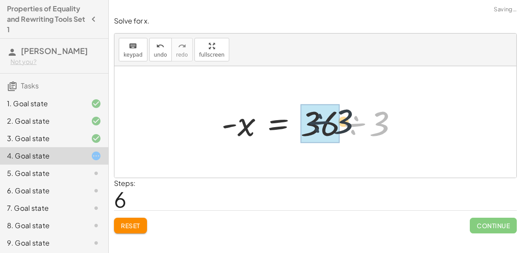
drag, startPoint x: 352, startPoint y: 127, endPoint x: 310, endPoint y: 125, distance: 42.2
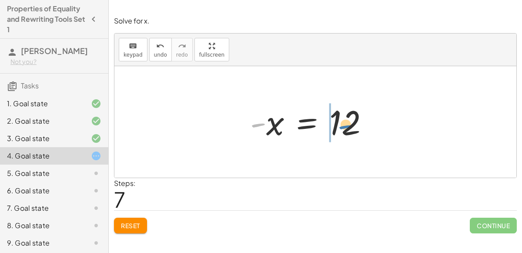
drag, startPoint x: 260, startPoint y: 123, endPoint x: 347, endPoint y: 124, distance: 87.4
click at [347, 124] on div at bounding box center [313, 121] width 134 height 43
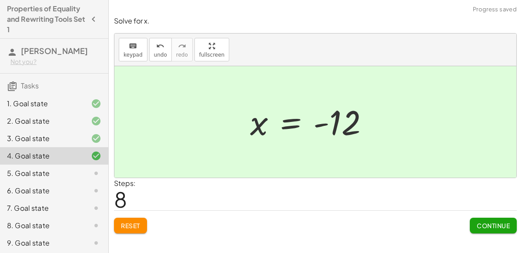
click at [488, 224] on span "Continue" at bounding box center [493, 225] width 33 height 8
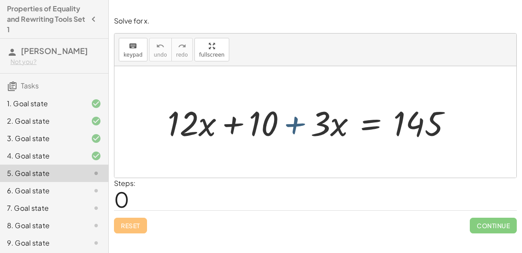
click at [296, 120] on div at bounding box center [312, 122] width 299 height 45
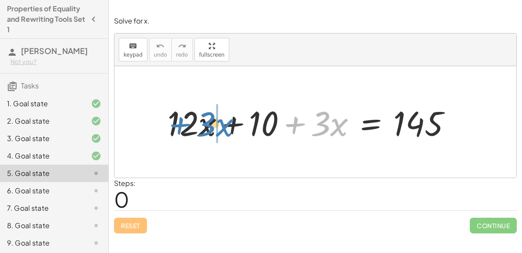
drag, startPoint x: 296, startPoint y: 120, endPoint x: 183, endPoint y: 121, distance: 113.1
click at [183, 121] on div at bounding box center [312, 122] width 299 height 45
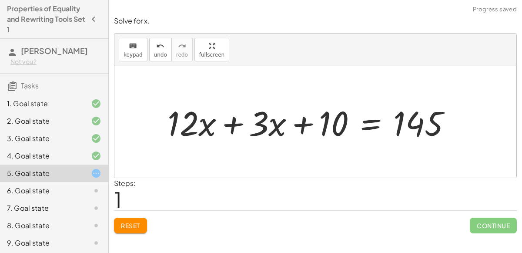
click at [225, 120] on div at bounding box center [312, 122] width 299 height 45
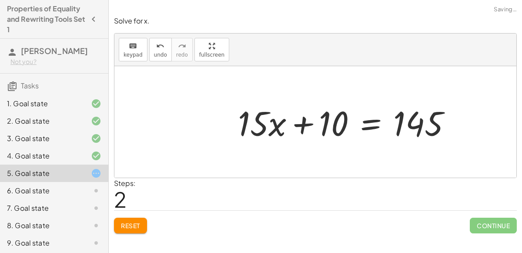
click at [363, 123] on div at bounding box center [348, 122] width 229 height 45
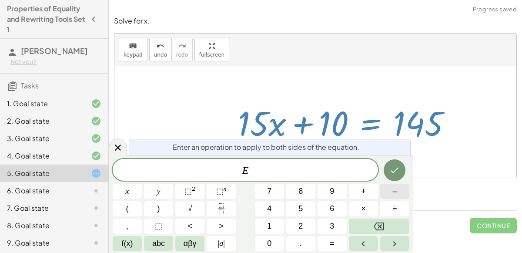
click at [389, 186] on button "–" at bounding box center [394, 191] width 29 height 15
click at [277, 228] on button "1" at bounding box center [269, 225] width 29 height 15
click at [275, 239] on button "0" at bounding box center [269, 243] width 29 height 15
click at [397, 162] on button "Done" at bounding box center [395, 170] width 22 height 22
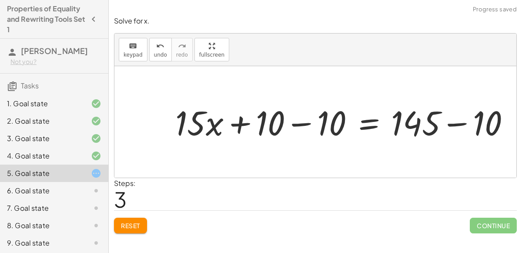
click at [302, 126] on div at bounding box center [349, 121] width 322 height 41
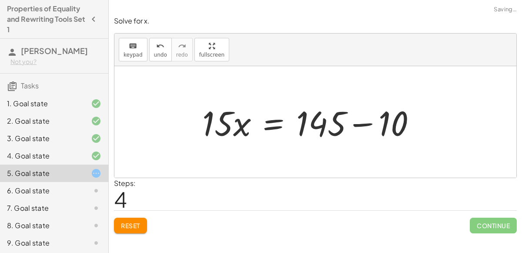
click at [367, 122] on div at bounding box center [313, 122] width 230 height 45
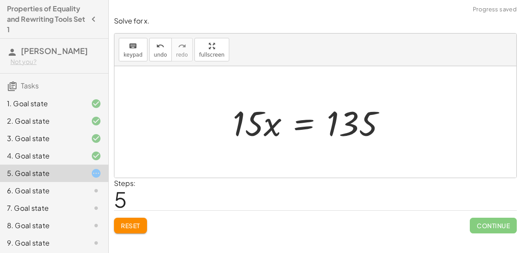
click at [298, 124] on div at bounding box center [312, 122] width 168 height 45
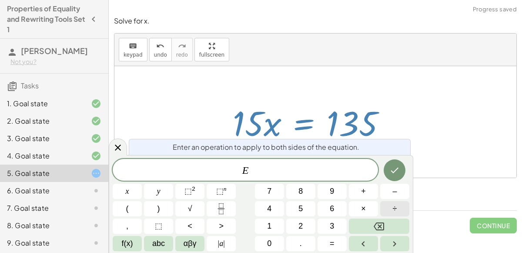
click at [395, 204] on span "÷" at bounding box center [395, 209] width 4 height 12
click at [275, 220] on button "1" at bounding box center [269, 225] width 29 height 15
click at [299, 210] on span "5" at bounding box center [300, 209] width 4 height 12
click at [399, 171] on icon "Done" at bounding box center [394, 170] width 10 height 10
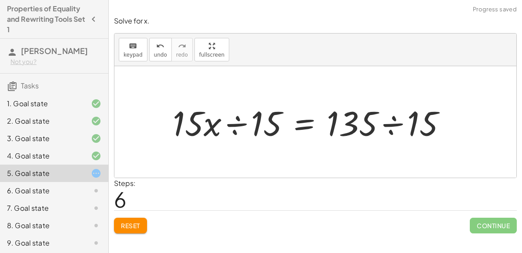
click at [237, 122] on div at bounding box center [312, 122] width 289 height 45
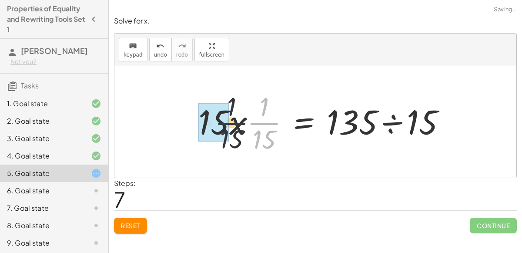
drag, startPoint x: 258, startPoint y: 121, endPoint x: 213, endPoint y: 123, distance: 45.3
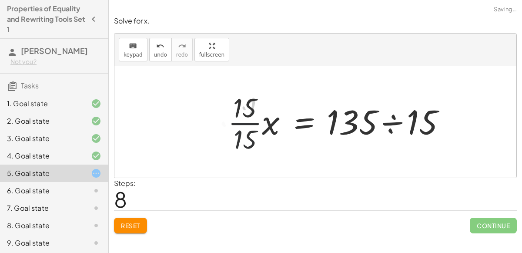
click at [217, 120] on div "+ · 12 · x + 10 + · 3 · x = 145 + · 12 · x + · 3 · x + 10 = 145 + · 15 · x + 10…" at bounding box center [343, 121] width 255 height 71
click at [250, 116] on div at bounding box center [341, 121] width 232 height 67
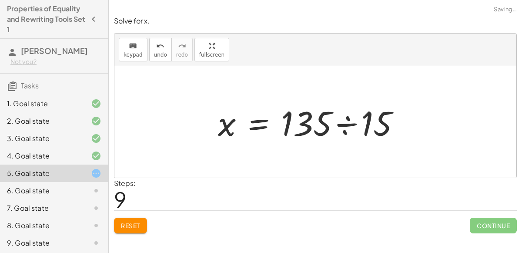
click at [347, 120] on div at bounding box center [313, 122] width 198 height 45
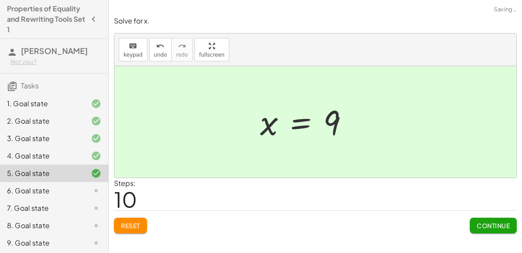
click at [492, 226] on span "Continue" at bounding box center [493, 225] width 33 height 8
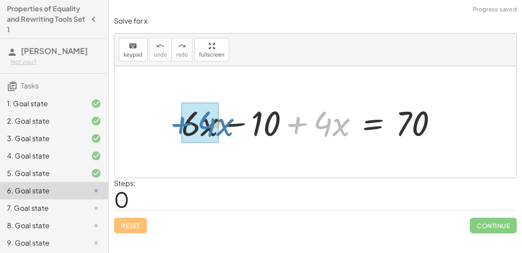
drag, startPoint x: 300, startPoint y: 123, endPoint x: 179, endPoint y: 124, distance: 120.5
click at [179, 124] on div at bounding box center [312, 122] width 271 height 45
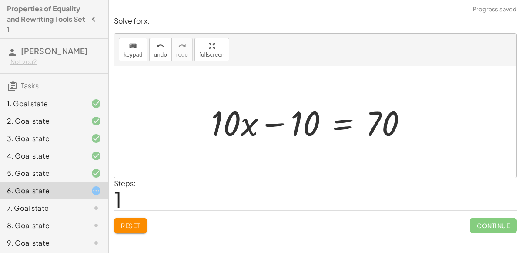
click at [332, 123] on div at bounding box center [313, 122] width 212 height 45
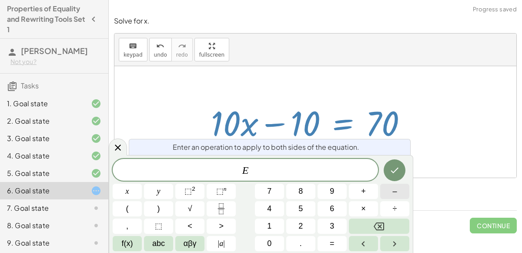
click at [394, 188] on span "–" at bounding box center [394, 191] width 4 height 12
click at [277, 225] on button "1" at bounding box center [269, 225] width 29 height 15
click at [275, 237] on button "0" at bounding box center [269, 243] width 29 height 15
click at [397, 165] on icon "Done" at bounding box center [394, 170] width 10 height 10
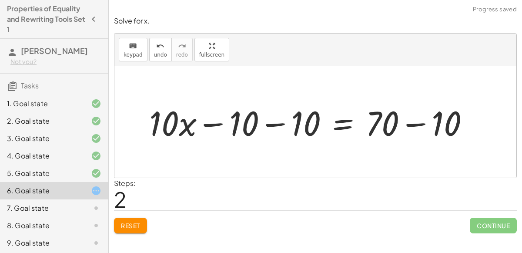
click at [282, 122] on div at bounding box center [313, 122] width 336 height 45
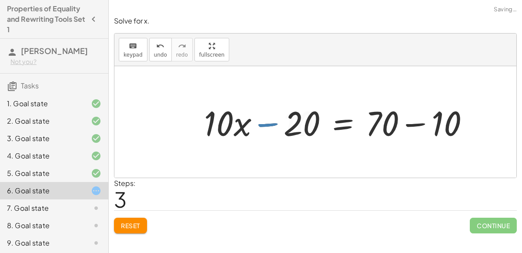
click at [419, 122] on div at bounding box center [340, 122] width 281 height 45
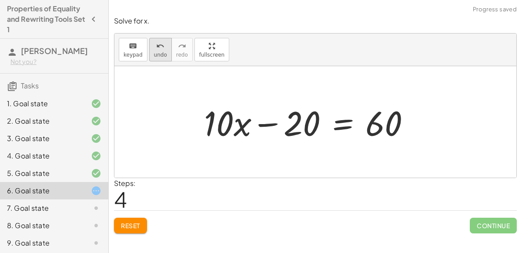
click at [157, 58] on button "undo undo" at bounding box center [160, 49] width 23 height 23
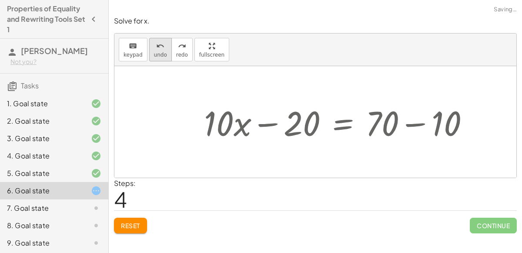
click at [157, 58] on button "undo undo" at bounding box center [160, 49] width 23 height 23
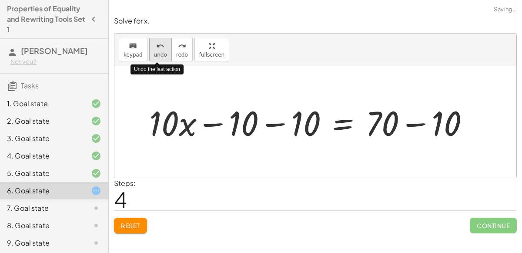
click at [157, 58] on button "undo undo" at bounding box center [160, 49] width 23 height 23
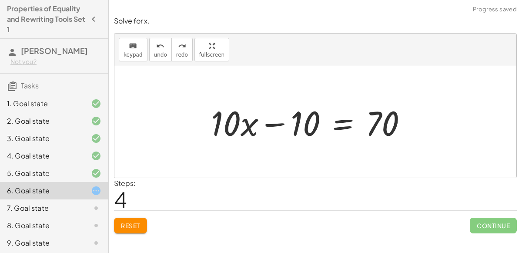
click at [344, 129] on div at bounding box center [313, 122] width 212 height 45
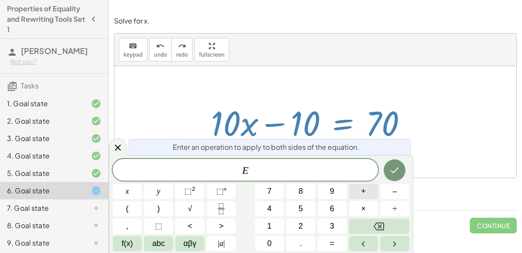
click at [370, 193] on button "+" at bounding box center [363, 191] width 29 height 15
click at [268, 231] on span "1" at bounding box center [269, 226] width 4 height 12
click at [271, 242] on span "0" at bounding box center [269, 243] width 4 height 12
click at [394, 164] on button "Done" at bounding box center [395, 170] width 22 height 22
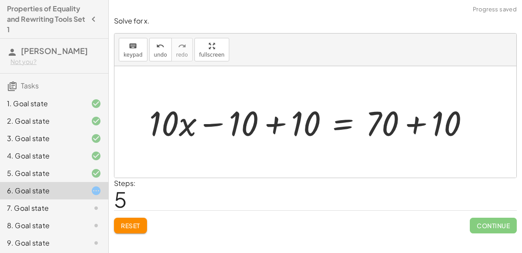
click at [274, 122] on div at bounding box center [313, 122] width 336 height 45
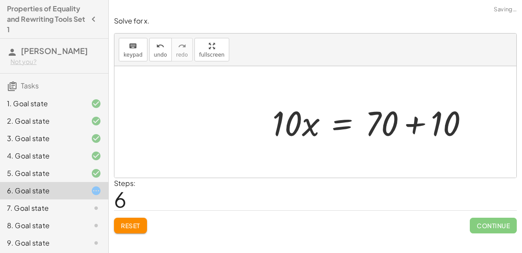
click at [410, 129] on div at bounding box center [374, 122] width 212 height 45
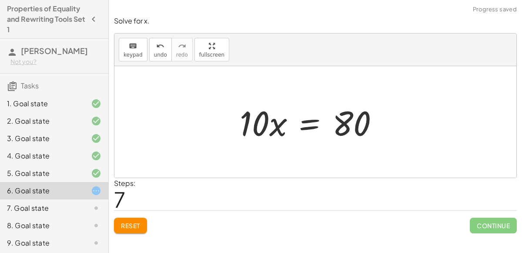
click at [314, 127] on div at bounding box center [312, 122] width 155 height 45
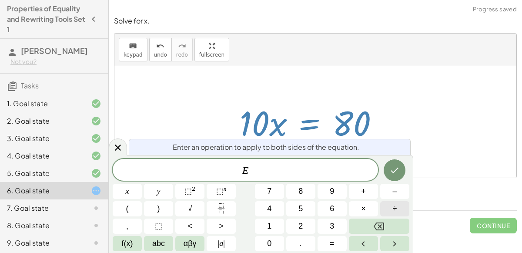
click at [396, 205] on span "÷" at bounding box center [395, 209] width 4 height 12
click at [276, 227] on button "1" at bounding box center [269, 225] width 29 height 15
click at [276, 239] on button "0" at bounding box center [269, 243] width 29 height 15
click at [394, 162] on button "Done" at bounding box center [395, 170] width 22 height 22
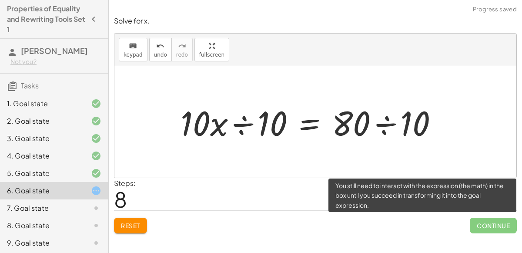
click at [494, 226] on span "Continue" at bounding box center [493, 225] width 47 height 16
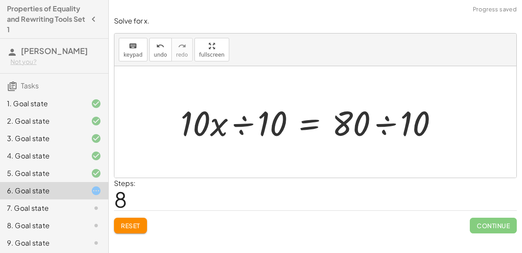
click at [389, 127] on div at bounding box center [312, 122] width 273 height 45
click at [227, 126] on div at bounding box center [274, 122] width 197 height 45
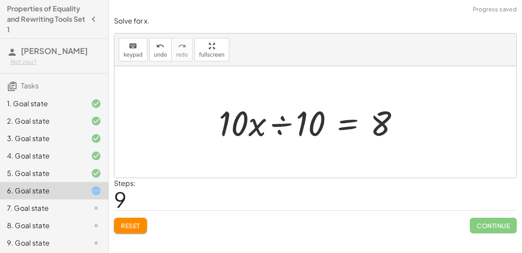
click at [276, 124] on div at bounding box center [312, 122] width 197 height 45
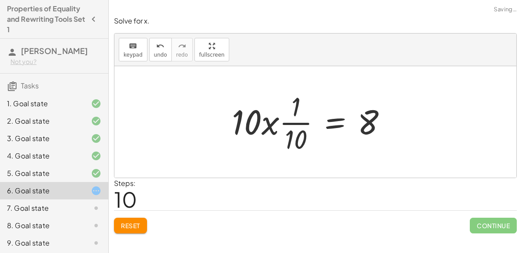
click at [290, 126] on div at bounding box center [312, 121] width 171 height 67
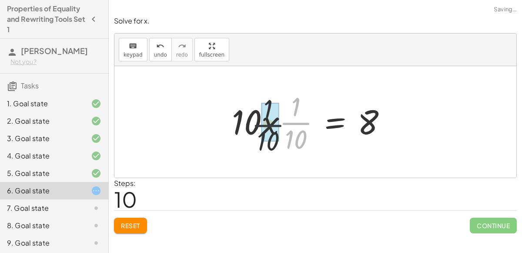
drag, startPoint x: 294, startPoint y: 123, endPoint x: 254, endPoint y: 125, distance: 39.6
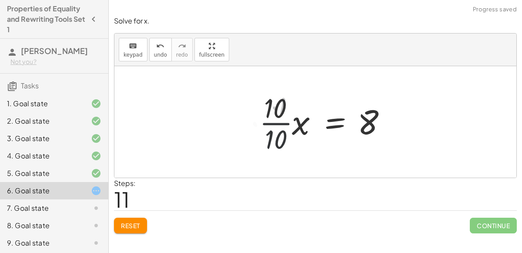
click at [265, 127] on div at bounding box center [327, 121] width 141 height 67
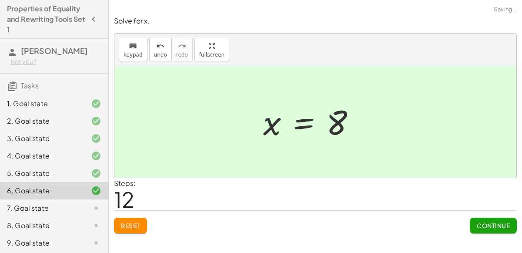
click at [478, 233] on div "Solve for x. keyboard keypad undo undo redo redo fullscreen + · 6 · x − 10 + · …" at bounding box center [315, 124] width 413 height 227
click at [489, 224] on span "Continue" at bounding box center [493, 225] width 33 height 8
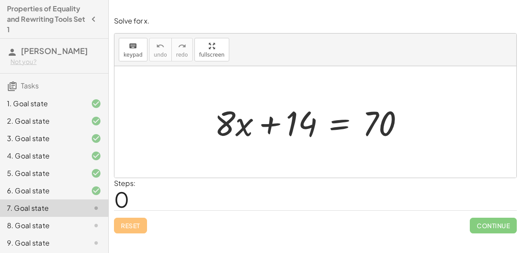
click at [341, 124] on div at bounding box center [312, 122] width 205 height 45
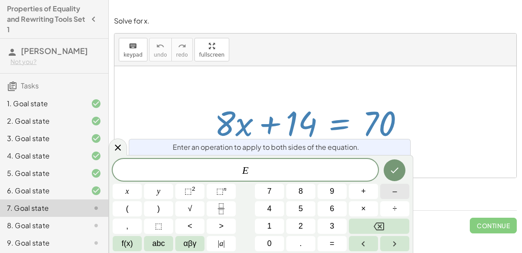
click at [397, 191] on button "–" at bounding box center [394, 191] width 29 height 15
click at [276, 228] on button "1" at bounding box center [269, 225] width 29 height 15
click at [274, 210] on button "4" at bounding box center [269, 208] width 29 height 15
click at [397, 174] on icon "Done" at bounding box center [394, 170] width 10 height 10
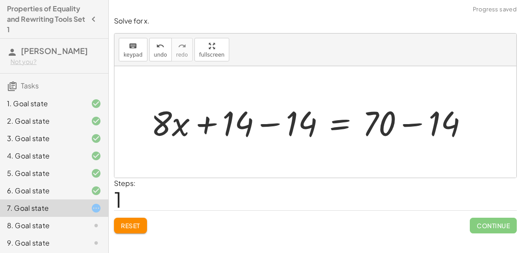
click at [272, 125] on div at bounding box center [313, 122] width 332 height 45
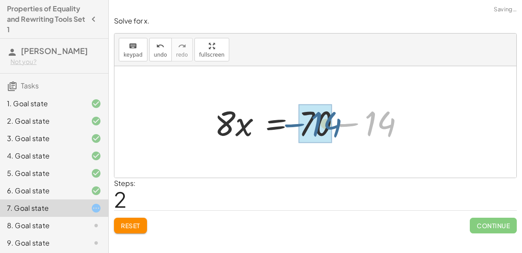
drag, startPoint x: 398, startPoint y: 120, endPoint x: 343, endPoint y: 120, distance: 55.7
click at [343, 120] on div at bounding box center [312, 122] width 205 height 45
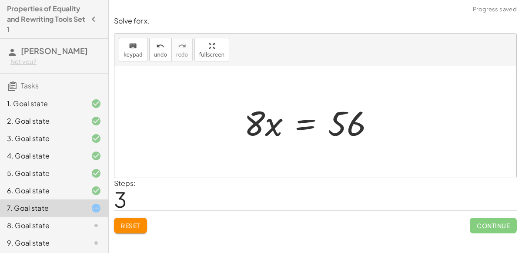
click at [300, 121] on div at bounding box center [313, 122] width 146 height 45
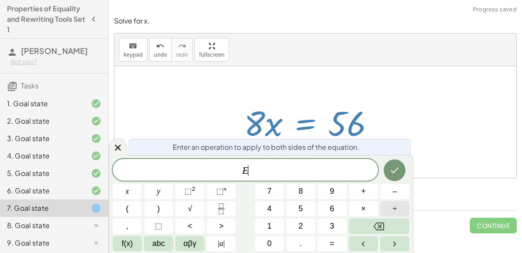
click at [388, 208] on button "÷" at bounding box center [394, 208] width 29 height 15
click at [305, 190] on button "8" at bounding box center [300, 191] width 29 height 15
click at [393, 171] on icon "Done" at bounding box center [394, 170] width 10 height 10
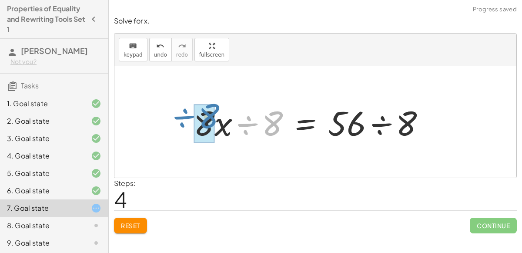
drag, startPoint x: 245, startPoint y: 125, endPoint x: 183, endPoint y: 117, distance: 62.7
click at [183, 117] on div "+ · 8 · x + 14 = 70 + · 8 · x + 14 − 14 = + 70 − 14 + · 8 · x + 0 = + 70 − 14 ·…" at bounding box center [315, 121] width 270 height 49
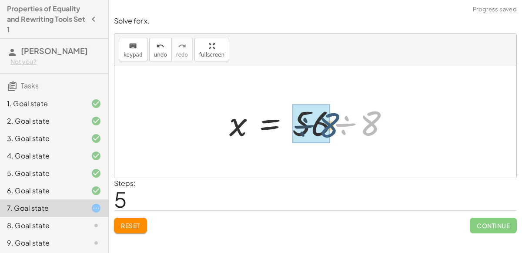
drag, startPoint x: 371, startPoint y: 122, endPoint x: 325, endPoint y: 123, distance: 45.7
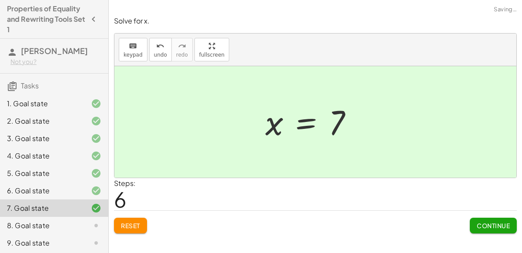
click at [495, 227] on span "Continue" at bounding box center [493, 225] width 33 height 8
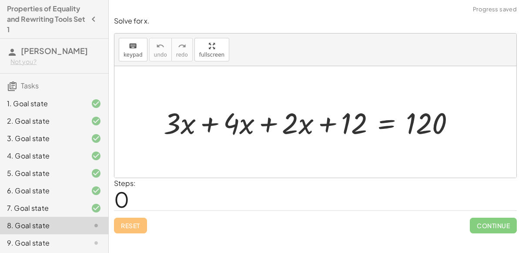
scroll to position [53, 0]
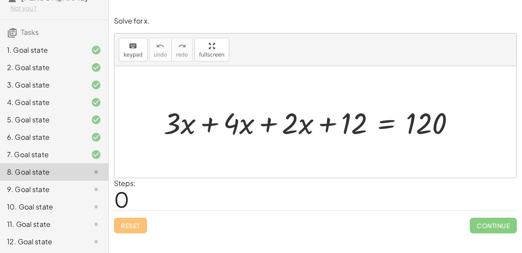
click at [260, 121] on div at bounding box center [312, 122] width 307 height 39
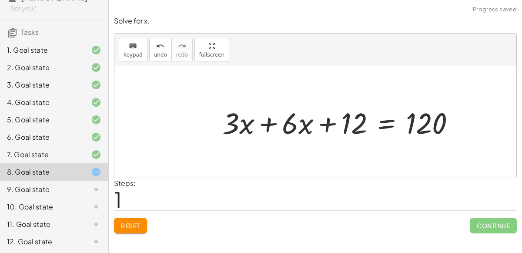
click at [261, 122] on div at bounding box center [342, 122] width 248 height 39
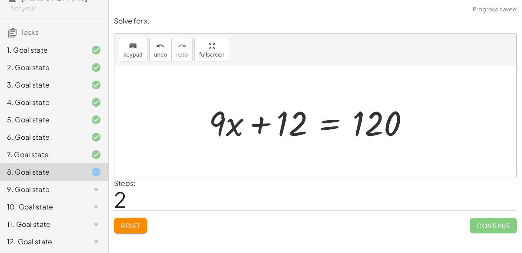
click at [331, 122] on div at bounding box center [312, 122] width 216 height 45
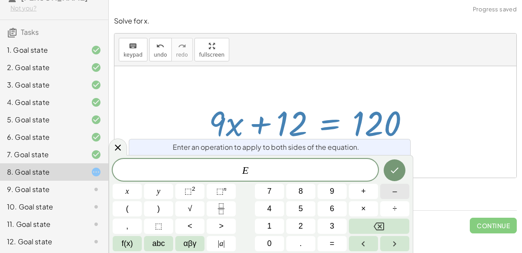
click at [387, 193] on button "–" at bounding box center [394, 191] width 29 height 15
click at [265, 228] on button "1" at bounding box center [269, 225] width 29 height 15
click at [301, 226] on span "2" at bounding box center [300, 226] width 4 height 12
click at [388, 173] on button "Done" at bounding box center [395, 170] width 22 height 22
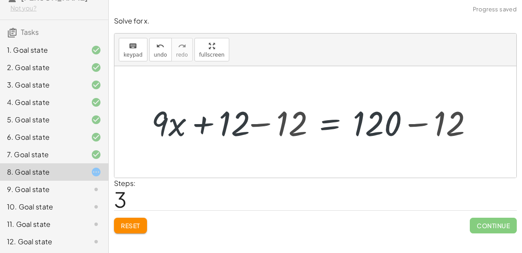
click at [415, 124] on div at bounding box center [312, 122] width 343 height 45
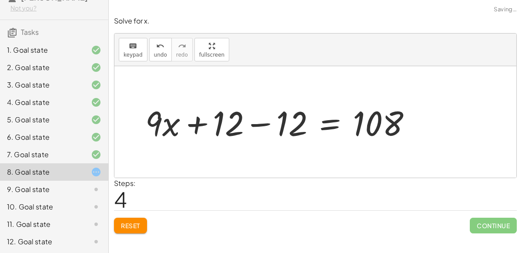
click at [264, 122] on div at bounding box center [281, 122] width 281 height 45
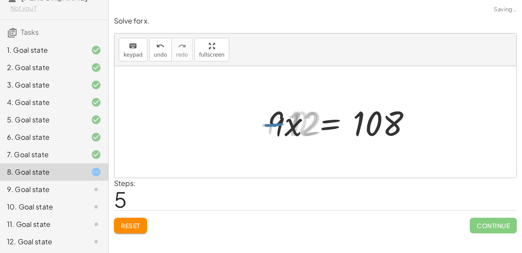
click at [327, 117] on div at bounding box center [345, 122] width 154 height 45
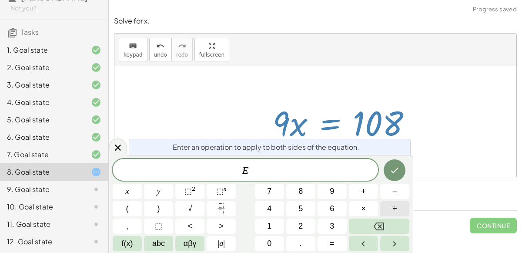
click at [391, 210] on button "÷" at bounding box center [394, 208] width 29 height 15
click at [334, 199] on div "E ÷ ​ x y ⬚ 2 ⬚ n 7 8 9 + – ( ) √ 4 5 6 × ÷ , ⬚ < > 1 2 3 f(x) abc αβγ | a | 0 …" at bounding box center [261, 205] width 297 height 92
click at [335, 192] on button "9" at bounding box center [331, 191] width 29 height 15
click at [398, 170] on icon "Done" at bounding box center [394, 170] width 10 height 10
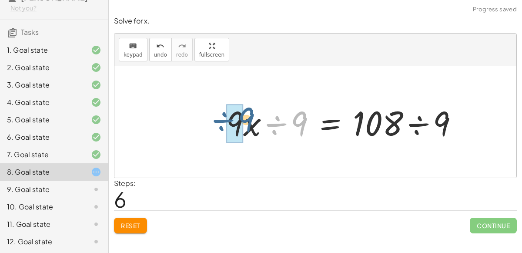
drag, startPoint x: 277, startPoint y: 126, endPoint x: 221, endPoint y: 122, distance: 55.4
click at [222, 122] on div at bounding box center [345, 122] width 247 height 45
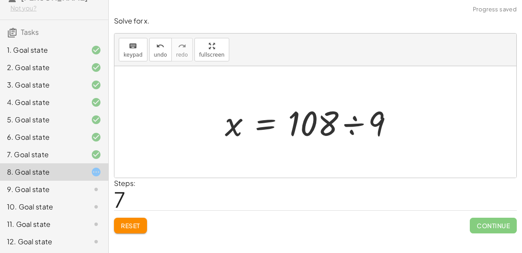
click at [344, 123] on div at bounding box center [312, 122] width 184 height 45
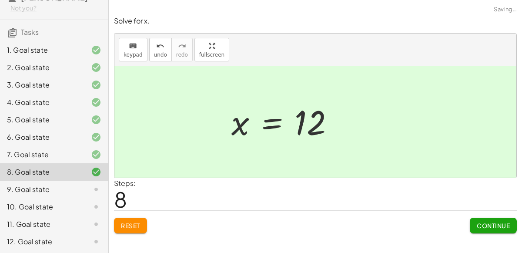
click at [485, 234] on div "Solve for x. keyboard keypad undo undo redo redo fullscreen + · 3 · x + · 4 · x…" at bounding box center [315, 124] width 413 height 227
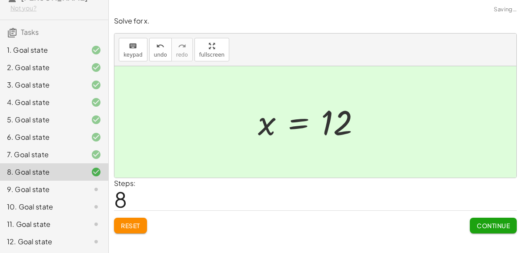
click at [491, 227] on span "Continue" at bounding box center [493, 225] width 33 height 8
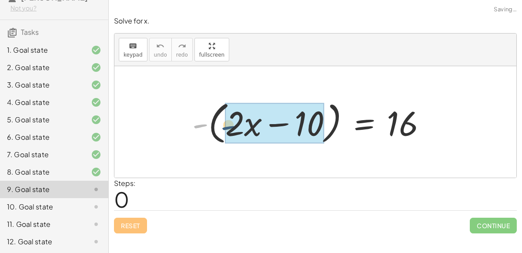
drag, startPoint x: 200, startPoint y: 123, endPoint x: 237, endPoint y: 125, distance: 37.0
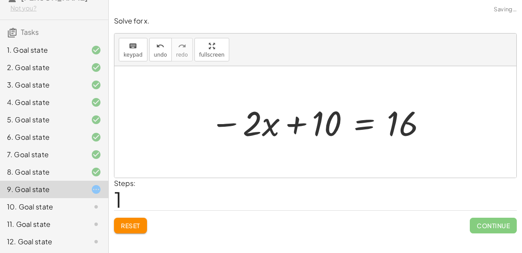
click at [231, 121] on div at bounding box center [319, 122] width 226 height 45
drag, startPoint x: 237, startPoint y: 126, endPoint x: 246, endPoint y: 127, distance: 8.7
click at [246, 127] on div at bounding box center [319, 122] width 226 height 45
drag, startPoint x: 231, startPoint y: 125, endPoint x: 244, endPoint y: 125, distance: 12.6
click at [244, 125] on div at bounding box center [319, 122] width 226 height 45
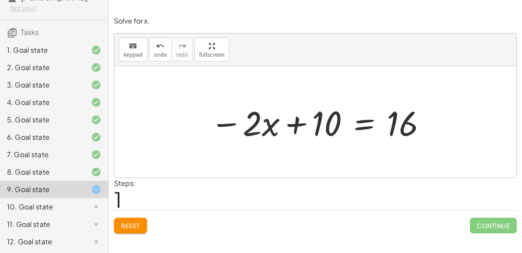
click at [363, 125] on div at bounding box center [319, 122] width 226 height 45
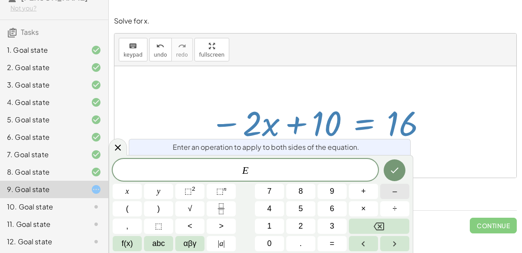
click at [395, 191] on span "–" at bounding box center [394, 191] width 4 height 12
click at [277, 221] on button "1" at bounding box center [269, 225] width 29 height 15
click at [271, 241] on span "0" at bounding box center [269, 243] width 4 height 12
click at [384, 171] on button "Done" at bounding box center [395, 170] width 22 height 22
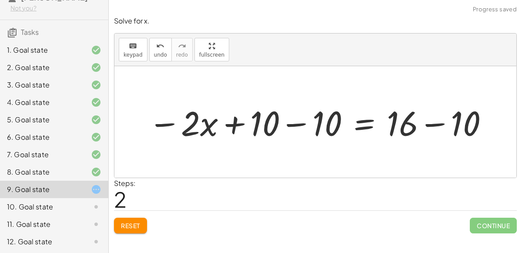
click at [291, 125] on div at bounding box center [319, 122] width 350 height 45
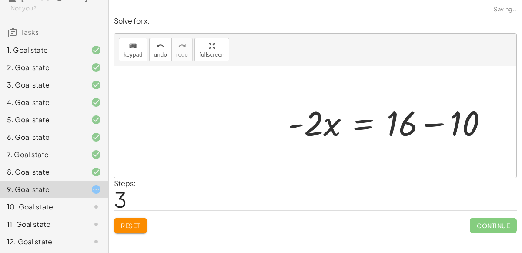
click at [432, 123] on div at bounding box center [391, 122] width 215 height 45
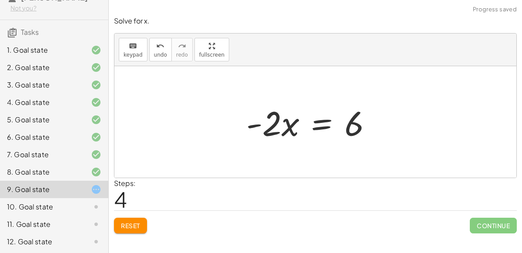
click at [311, 124] on div at bounding box center [312, 122] width 141 height 45
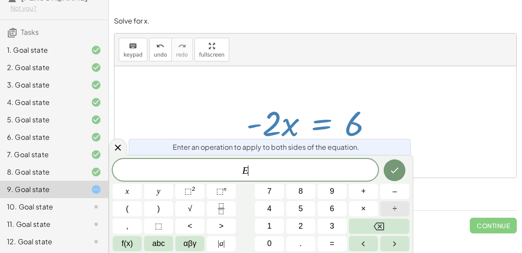
click at [389, 210] on button "÷" at bounding box center [394, 208] width 29 height 15
click at [296, 223] on button "2" at bounding box center [300, 225] width 29 height 15
click at [399, 173] on icon "Done" at bounding box center [394, 170] width 10 height 10
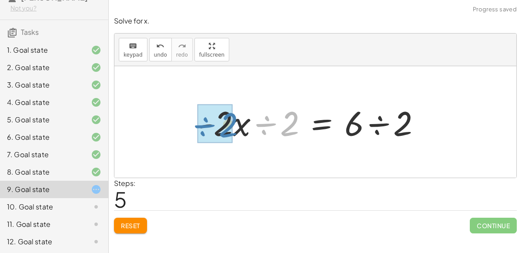
drag, startPoint x: 262, startPoint y: 124, endPoint x: 209, endPoint y: 124, distance: 53.1
click at [209, 124] on div at bounding box center [312, 122] width 239 height 45
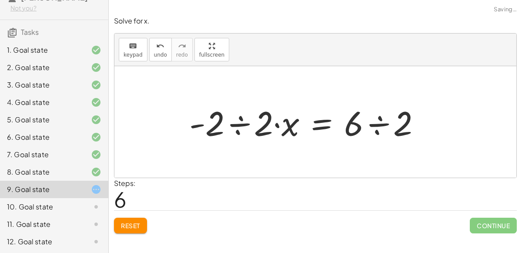
click at [230, 122] on div at bounding box center [308, 122] width 247 height 45
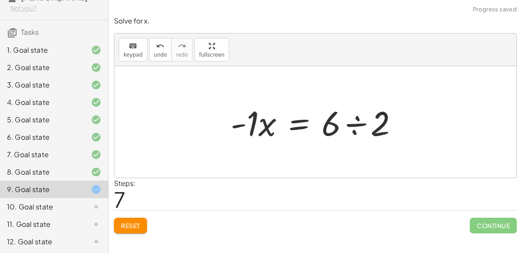
click at [270, 121] on div at bounding box center [317, 122] width 183 height 45
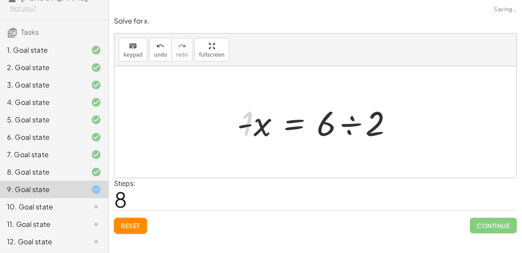
click at [259, 124] on div at bounding box center [318, 122] width 171 height 45
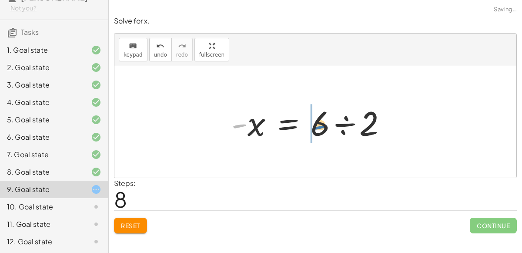
drag, startPoint x: 237, startPoint y: 124, endPoint x: 316, endPoint y: 124, distance: 79.2
click at [316, 124] on div at bounding box center [312, 122] width 171 height 45
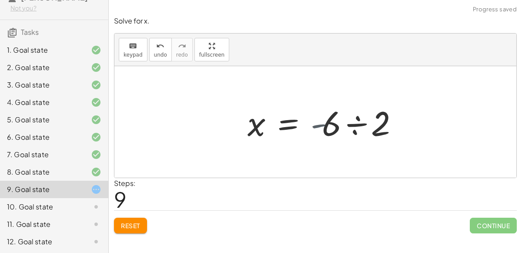
click at [353, 127] on div at bounding box center [328, 122] width 171 height 45
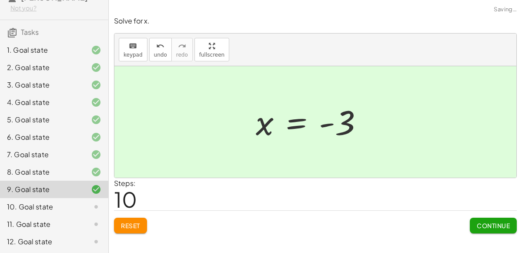
click at [488, 227] on span "Continue" at bounding box center [493, 225] width 33 height 8
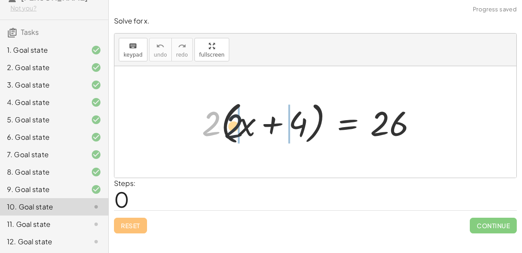
drag, startPoint x: 211, startPoint y: 128, endPoint x: 245, endPoint y: 131, distance: 34.0
click at [245, 131] on div at bounding box center [312, 122] width 230 height 50
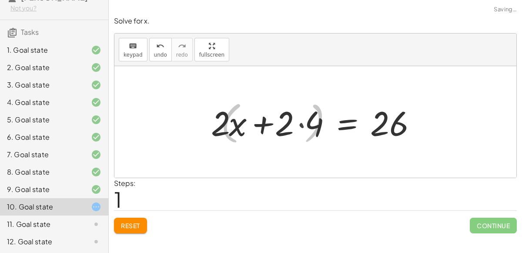
click at [297, 120] on div at bounding box center [316, 122] width 224 height 45
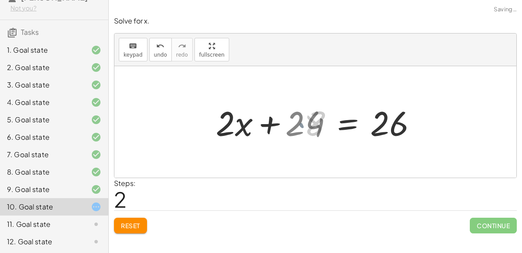
click at [300, 124] on div at bounding box center [329, 122] width 198 height 45
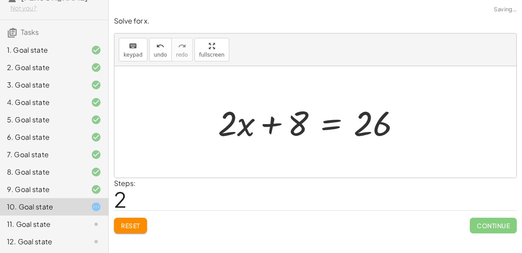
click at [236, 121] on div at bounding box center [313, 122] width 198 height 45
click at [325, 124] on div at bounding box center [313, 122] width 198 height 45
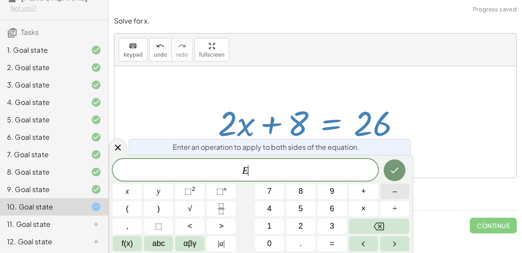
click at [397, 194] on span "–" at bounding box center [394, 191] width 4 height 12
click at [300, 192] on span "8" at bounding box center [300, 191] width 4 height 12
click at [398, 170] on icon "Done" at bounding box center [394, 170] width 10 height 10
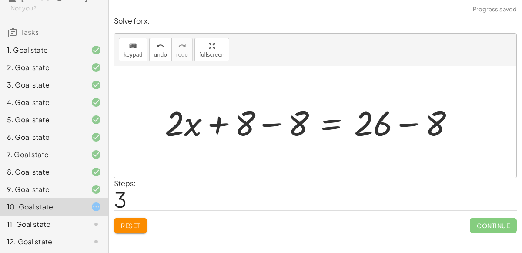
click at [277, 127] on div at bounding box center [312, 122] width 305 height 45
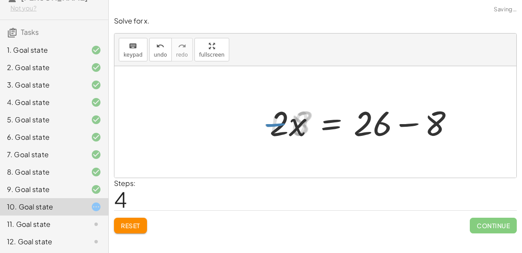
click at [401, 124] on div at bounding box center [366, 122] width 198 height 45
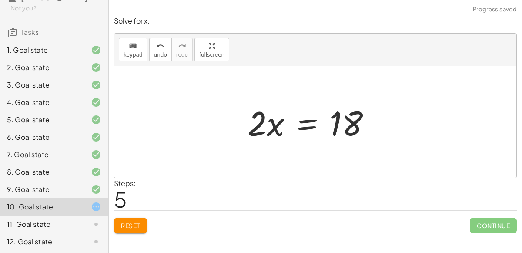
click at [312, 117] on div at bounding box center [312, 122] width 139 height 45
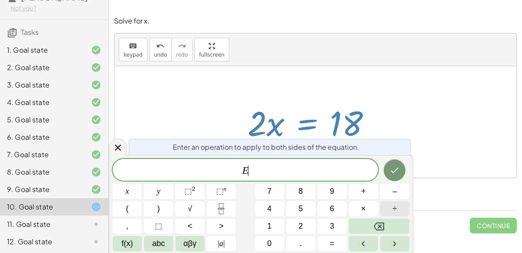
click at [397, 207] on button "÷" at bounding box center [394, 208] width 29 height 15
click at [304, 224] on button "2" at bounding box center [300, 225] width 29 height 15
click at [397, 175] on button "Done" at bounding box center [395, 170] width 22 height 22
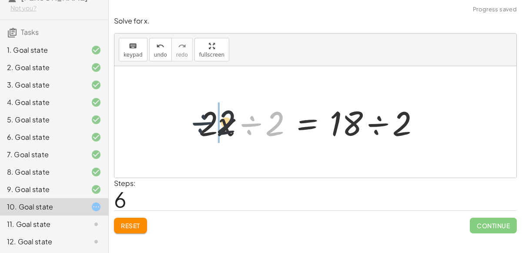
drag, startPoint x: 248, startPoint y: 123, endPoint x: 192, endPoint y: 121, distance: 56.1
click at [192, 121] on div "· 2 · ( + x + 4 ) = 26 + · 2 · x + · 2 · 4 = 26 + · 2 · x + 8 = 26 + · 2 · x + …" at bounding box center [316, 121] width 260 height 49
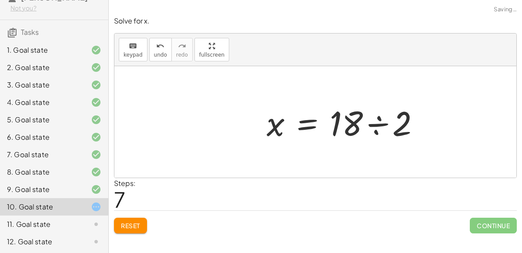
click at [378, 123] on div at bounding box center [346, 122] width 169 height 45
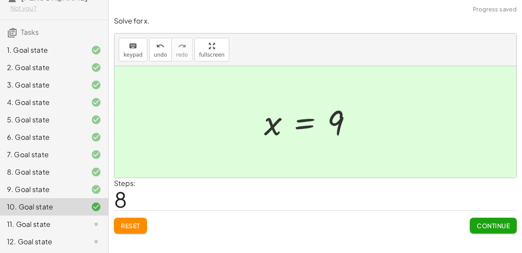
click at [488, 217] on button "Continue" at bounding box center [493, 225] width 47 height 16
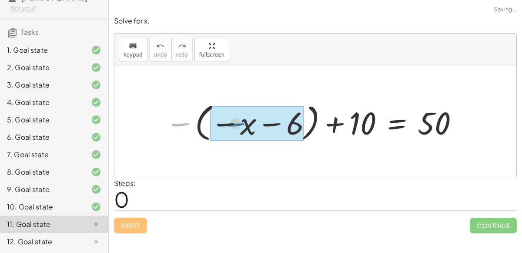
drag, startPoint x: 181, startPoint y: 122, endPoint x: 240, endPoint y: 123, distance: 58.7
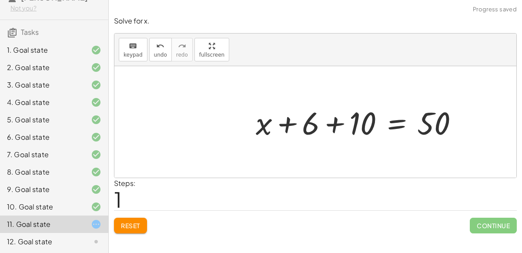
click at [337, 125] on div at bounding box center [360, 121] width 218 height 41
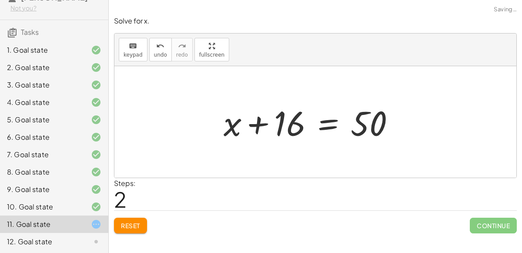
click at [321, 130] on div at bounding box center [312, 122] width 187 height 45
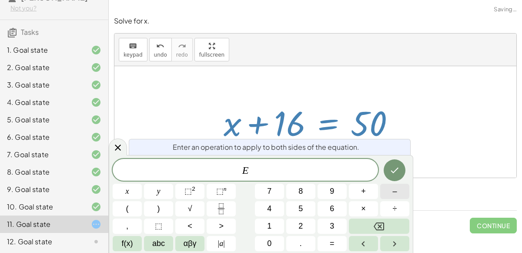
click at [393, 190] on span "–" at bounding box center [394, 191] width 4 height 12
click at [285, 223] on div "E − ​ x y ⬚ 2 ⬚ n 7 8 9 + – ( ) √ 4 5 6 × ÷ , ⬚ < > 1 2 3 f(x) abc αβγ | a | 0 …" at bounding box center [261, 205] width 297 height 92
click at [277, 224] on button "1" at bounding box center [269, 225] width 29 height 15
click at [340, 214] on button "6" at bounding box center [331, 208] width 29 height 15
click at [396, 177] on button "Done" at bounding box center [395, 170] width 22 height 22
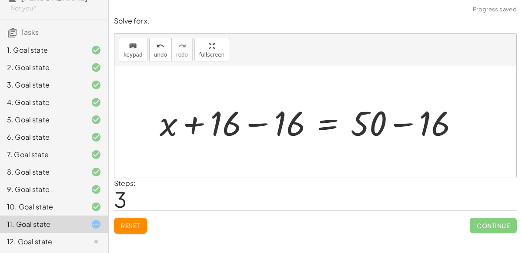
click at [257, 124] on div at bounding box center [312, 122] width 314 height 45
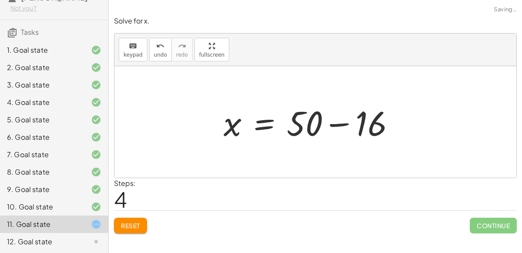
click at [330, 121] on div at bounding box center [312, 122] width 187 height 45
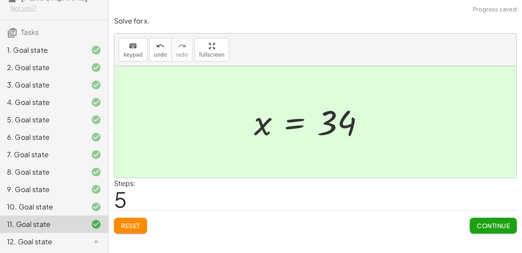
click at [484, 222] on span "Continue" at bounding box center [493, 225] width 33 height 8
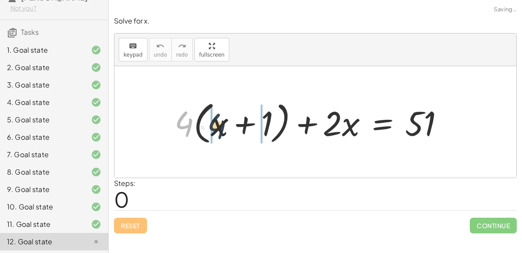
drag, startPoint x: 186, startPoint y: 120, endPoint x: 225, endPoint y: 122, distance: 39.2
click at [225, 122] on div at bounding box center [312, 122] width 285 height 50
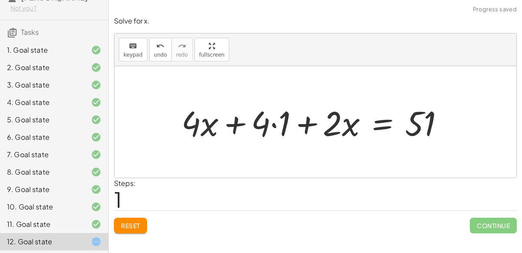
click at [274, 121] on div at bounding box center [316, 122] width 278 height 45
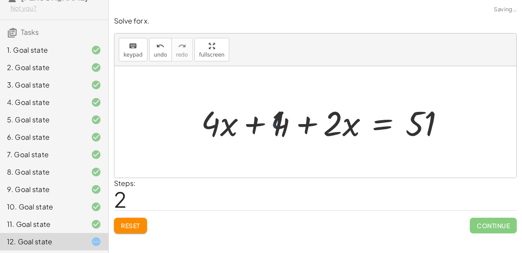
click at [212, 127] on div at bounding box center [326, 122] width 258 height 45
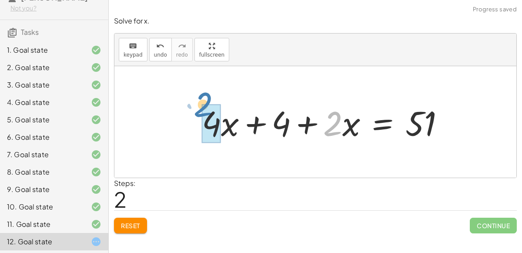
drag, startPoint x: 339, startPoint y: 122, endPoint x: 230, endPoint y: 114, distance: 109.0
click at [230, 114] on div at bounding box center [326, 122] width 258 height 45
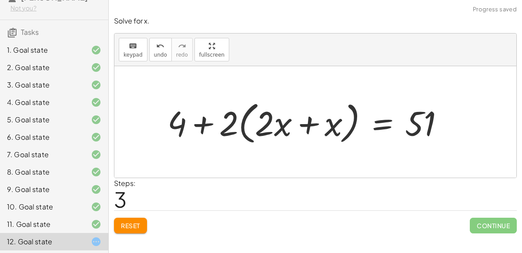
click at [271, 123] on div at bounding box center [309, 122] width 292 height 50
click at [156, 41] on icon "undo" at bounding box center [160, 46] width 8 height 10
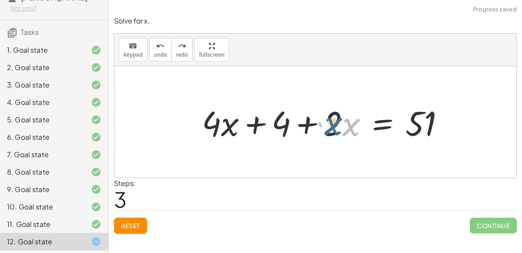
drag, startPoint x: 348, startPoint y: 123, endPoint x: 333, endPoint y: 122, distance: 14.8
click at [333, 122] on div at bounding box center [326, 122] width 258 height 45
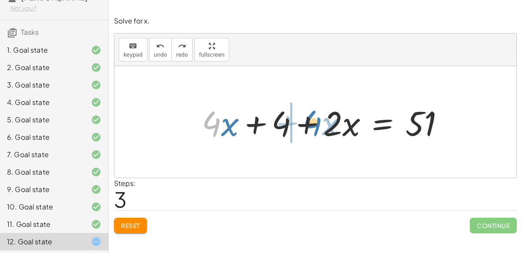
drag, startPoint x: 217, startPoint y: 127, endPoint x: 319, endPoint y: 125, distance: 101.8
click at [319, 125] on div at bounding box center [326, 122] width 258 height 45
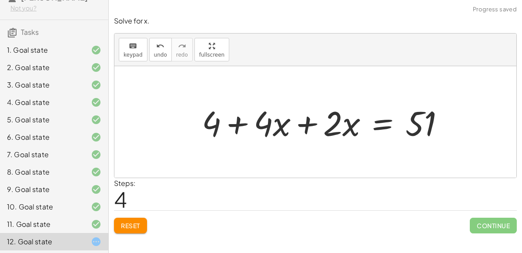
click at [302, 124] on div at bounding box center [326, 122] width 258 height 45
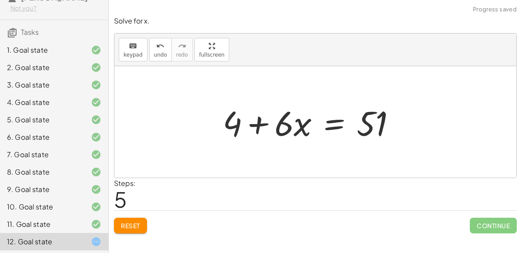
click at [338, 121] on div at bounding box center [312, 122] width 189 height 45
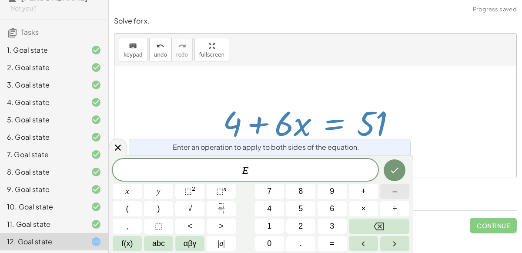
click at [396, 189] on span "–" at bounding box center [394, 191] width 4 height 12
click at [276, 210] on button "4" at bounding box center [269, 208] width 29 height 15
click at [403, 169] on button "Done" at bounding box center [395, 170] width 22 height 22
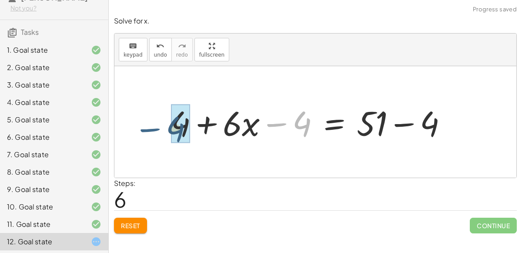
drag, startPoint x: 272, startPoint y: 124, endPoint x: 156, endPoint y: 125, distance: 116.6
click at [156, 125] on div "+ · 4 · ( + x + 1 ) + · 2 · x = 51 + · 4 · x + · 4 · 1 + · 2 · x = 51 + · 4 · x…" at bounding box center [315, 121] width 402 height 111
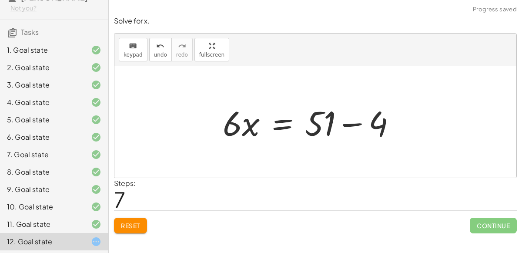
click at [349, 125] on div at bounding box center [312, 122] width 189 height 45
click at [291, 124] on div at bounding box center [288, 122] width 141 height 45
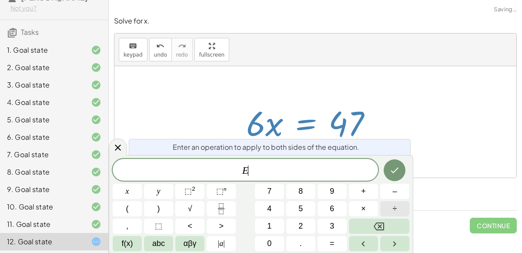
click at [387, 203] on button "÷" at bounding box center [394, 208] width 29 height 15
click at [331, 210] on span "6" at bounding box center [332, 209] width 4 height 12
click at [390, 170] on icon "Done" at bounding box center [394, 170] width 10 height 10
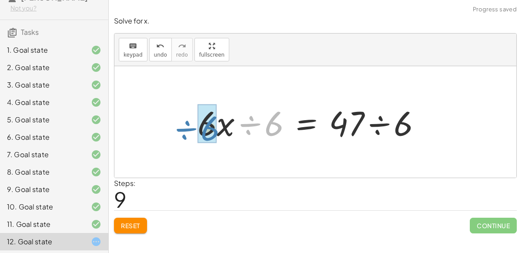
drag, startPoint x: 258, startPoint y: 124, endPoint x: 198, endPoint y: 128, distance: 60.1
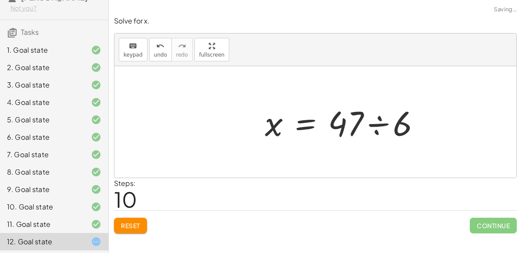
click at [378, 126] on div at bounding box center [346, 122] width 171 height 45
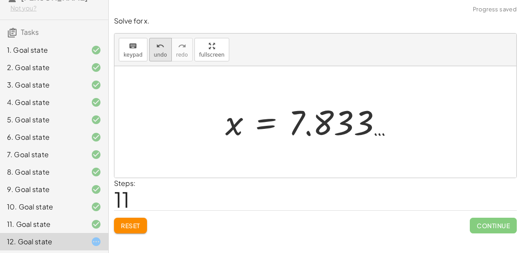
click at [156, 52] on span "undo" at bounding box center [160, 55] width 13 height 6
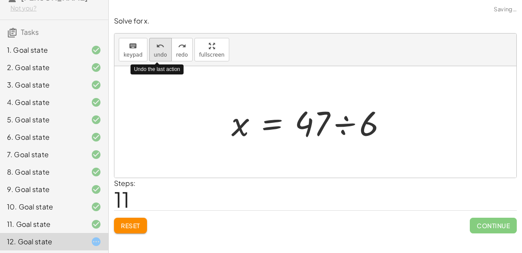
click at [157, 52] on span "undo" at bounding box center [160, 55] width 13 height 6
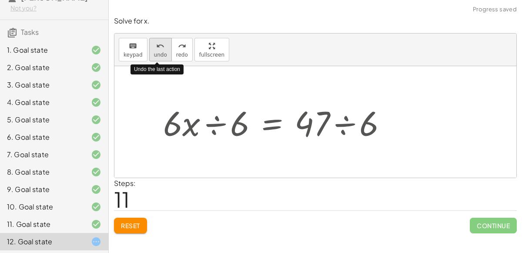
click at [157, 52] on span "undo" at bounding box center [160, 55] width 13 height 6
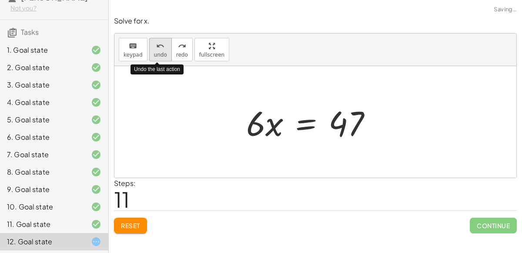
click at [157, 52] on span "undo" at bounding box center [160, 55] width 13 height 6
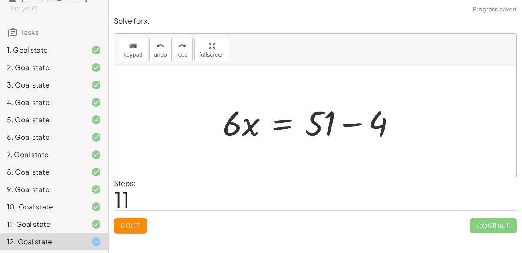
click at [347, 124] on div at bounding box center [312, 122] width 189 height 45
click at [294, 120] on div at bounding box center [288, 122] width 141 height 45
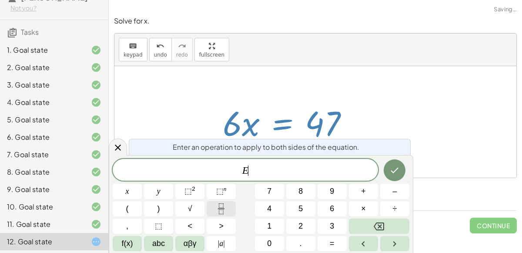
click at [220, 212] on icon "Fraction" at bounding box center [221, 208] width 11 height 11
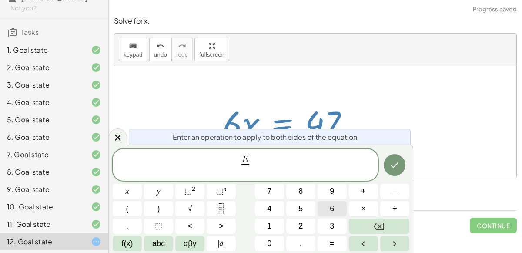
click at [322, 210] on button "6" at bounding box center [331, 208] width 29 height 15
click at [395, 167] on icon "Done" at bounding box center [394, 165] width 10 height 10
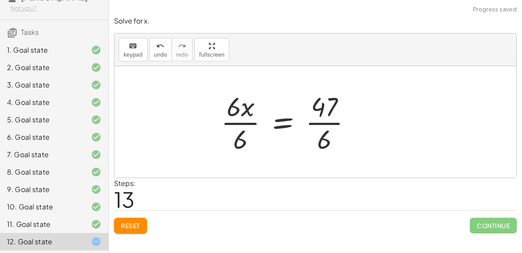
click at [231, 126] on div "+ · 4 · ( + x + 1 ) + · 2 · x = 51 + · 4 · x + · 4 · 1 + · 2 · x = 51 + · 4 · x…" at bounding box center [292, 121] width 169 height 71
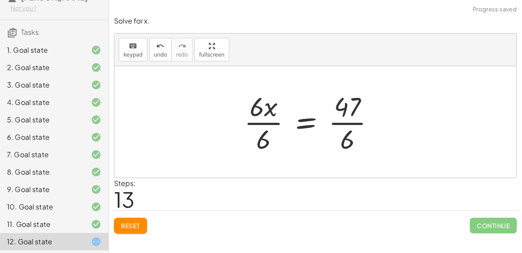
click at [270, 125] on div at bounding box center [313, 121] width 146 height 67
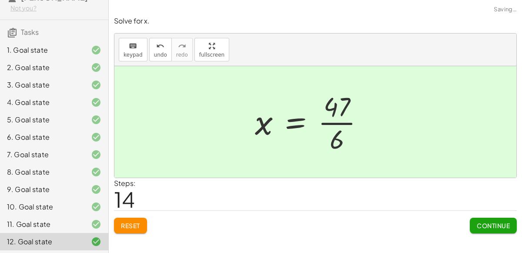
click at [341, 121] on div at bounding box center [313, 121] width 125 height 67
click at [495, 222] on span "Continue" at bounding box center [493, 225] width 33 height 8
